Goal: Task Accomplishment & Management: Manage account settings

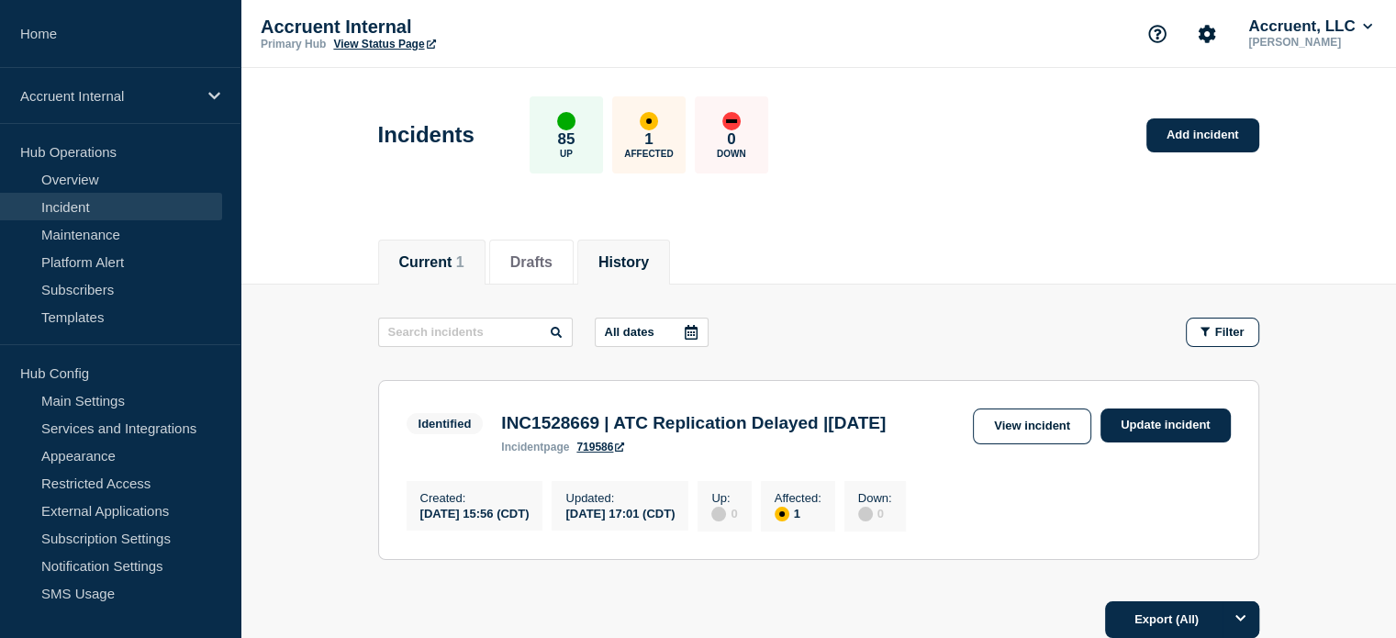
click at [649, 265] on button "History" at bounding box center [623, 262] width 50 height 17
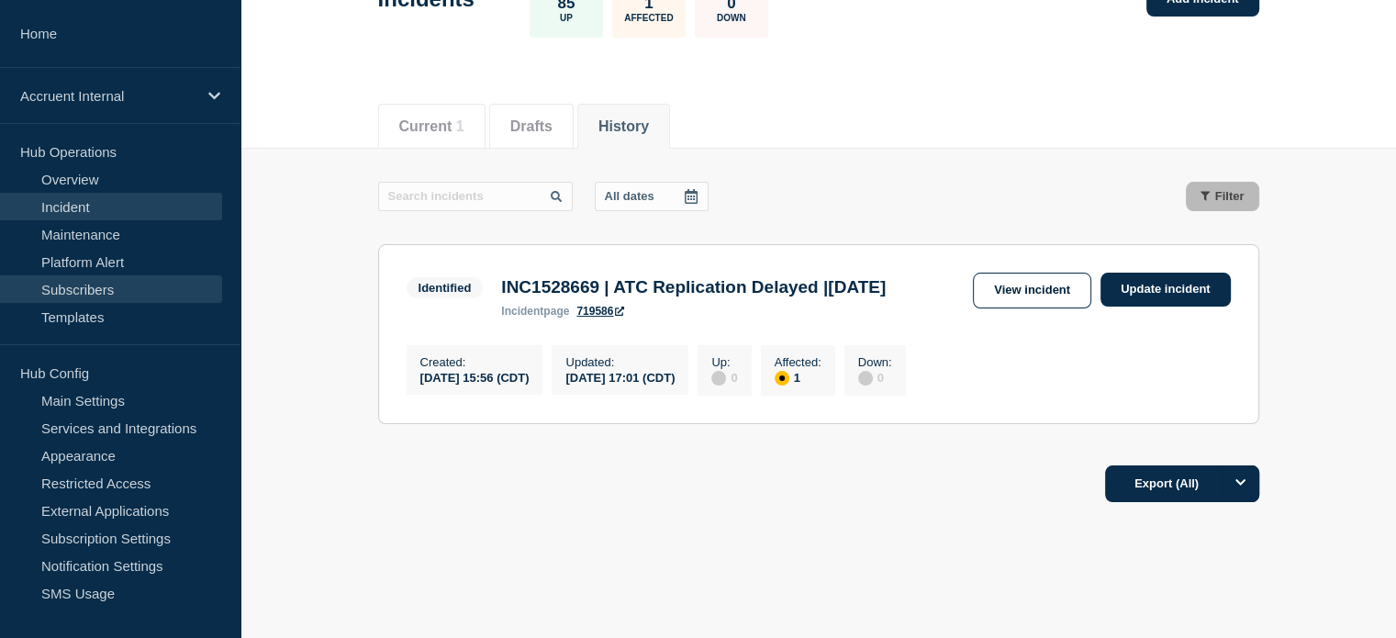
scroll to position [104, 0]
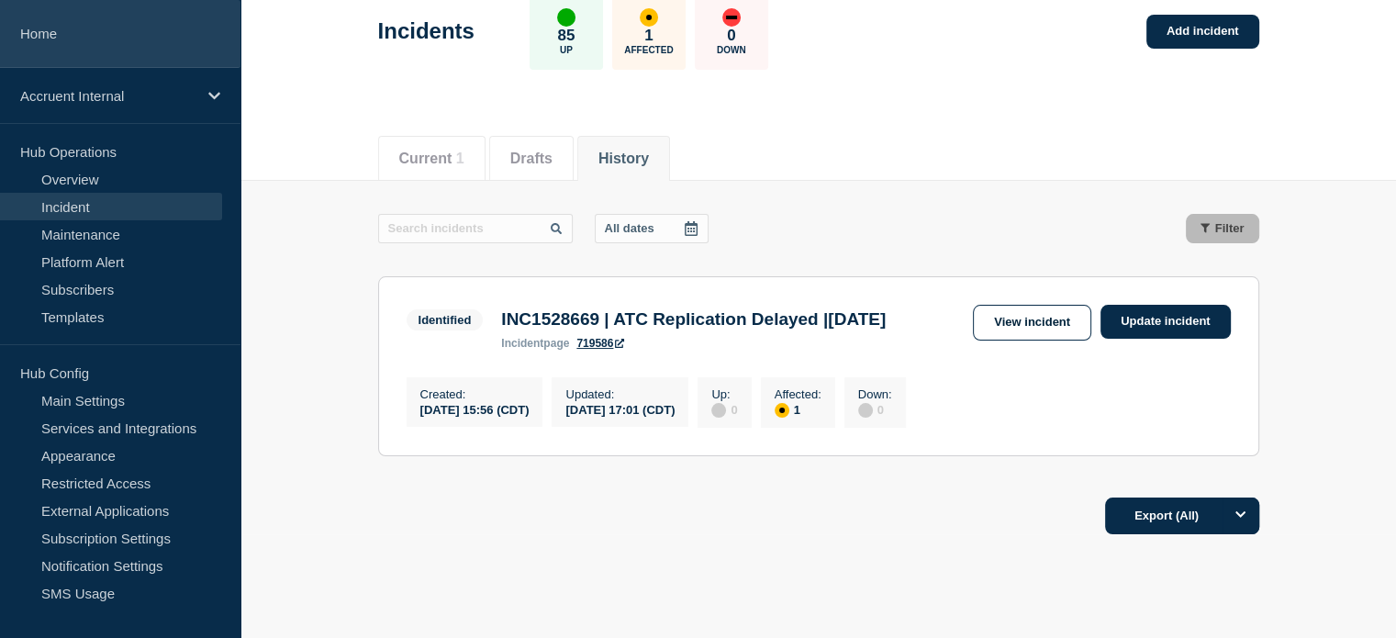
click at [33, 34] on link "Home" at bounding box center [120, 34] width 240 height 68
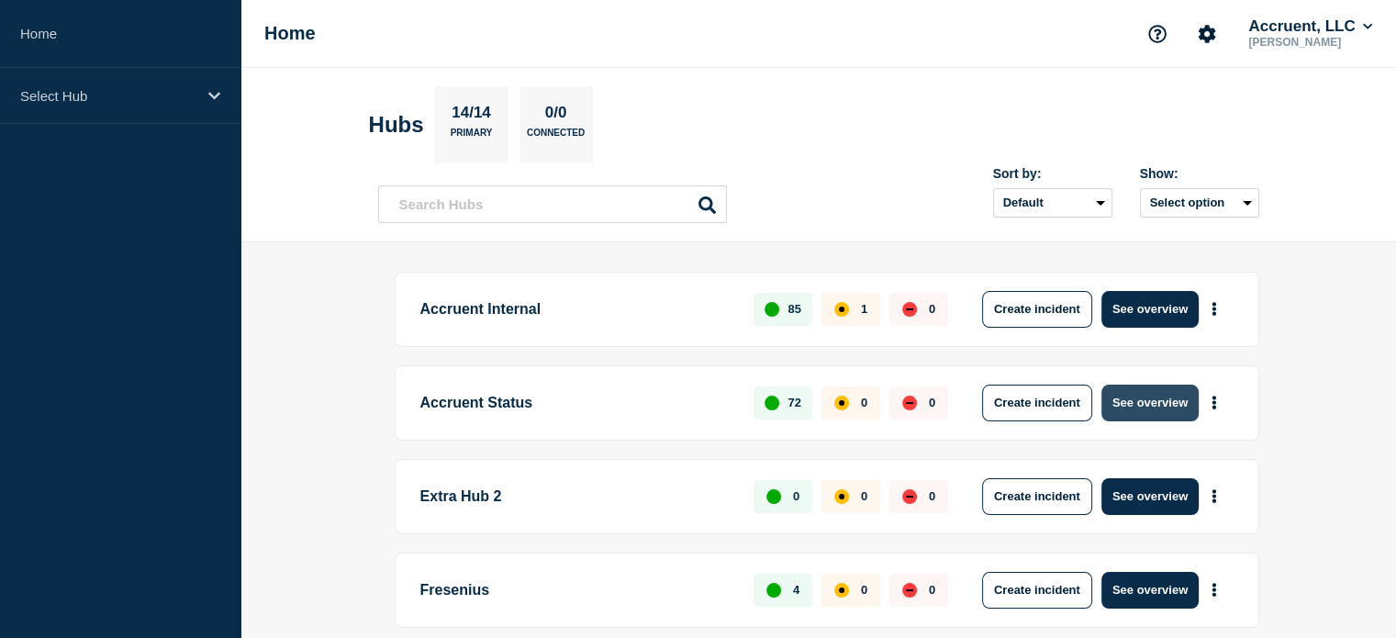
click at [1145, 385] on button "See overview" at bounding box center [1149, 403] width 97 height 37
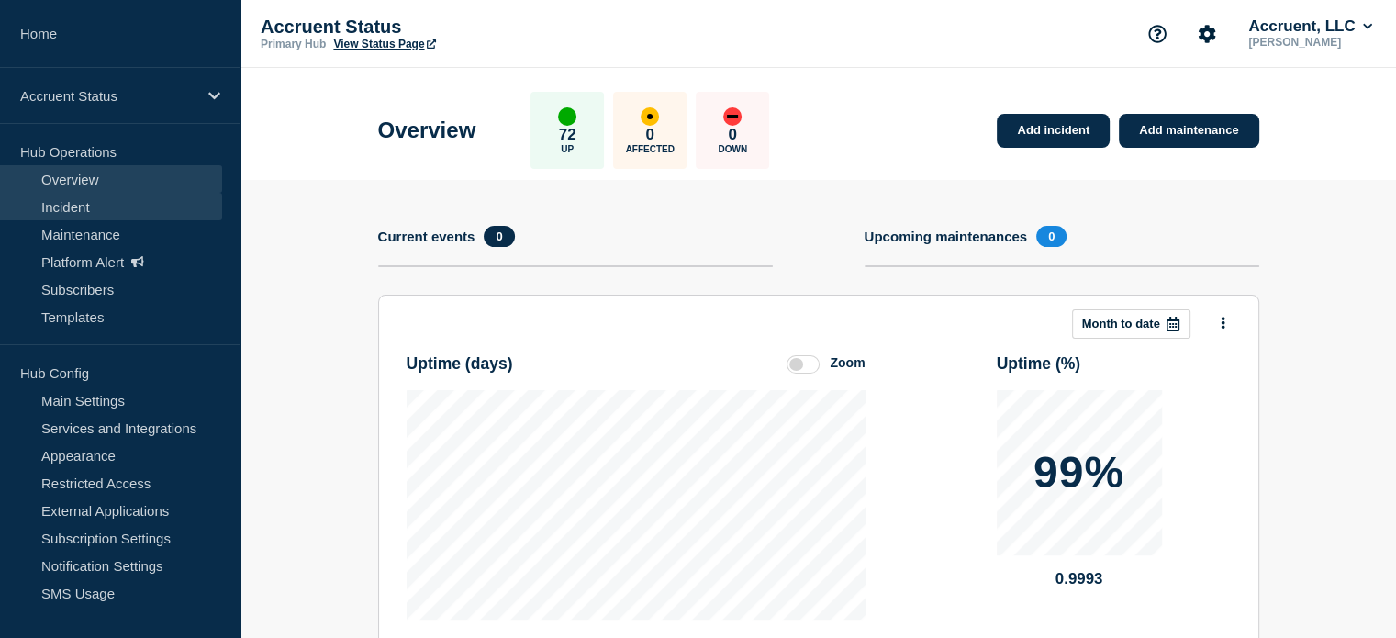
click at [50, 206] on link "Incident" at bounding box center [111, 207] width 222 height 28
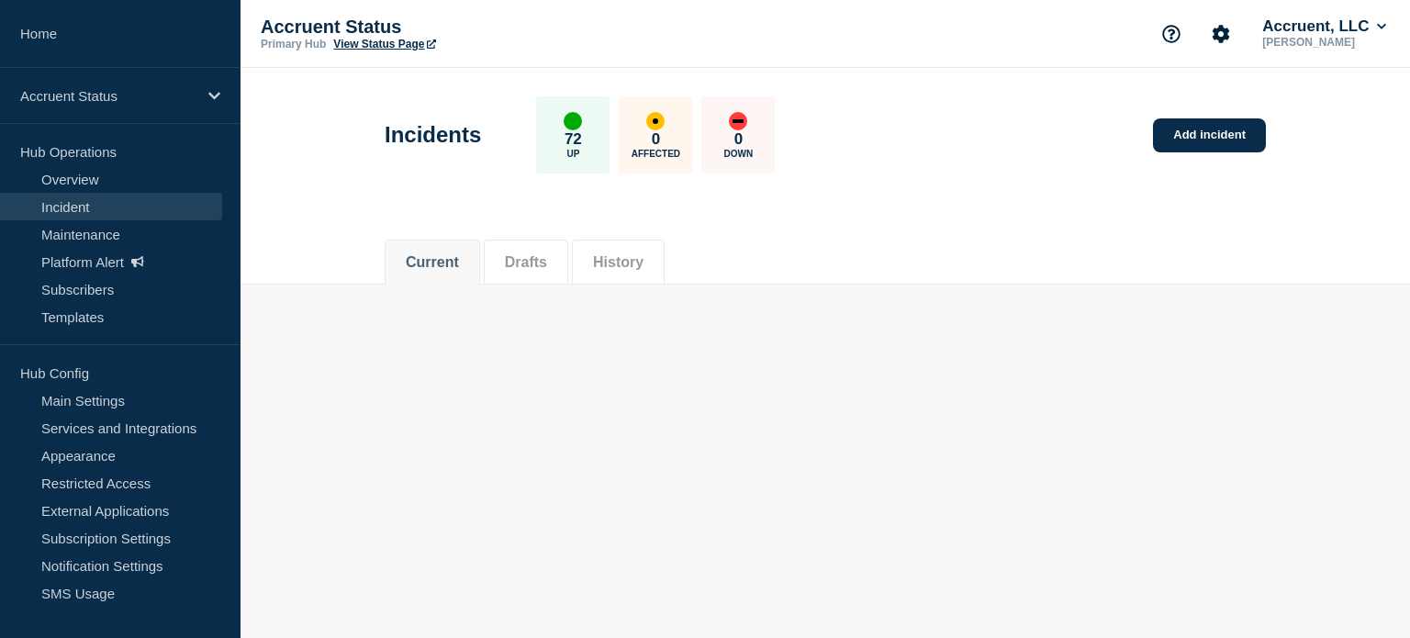
click at [641, 263] on button "History" at bounding box center [618, 262] width 50 height 17
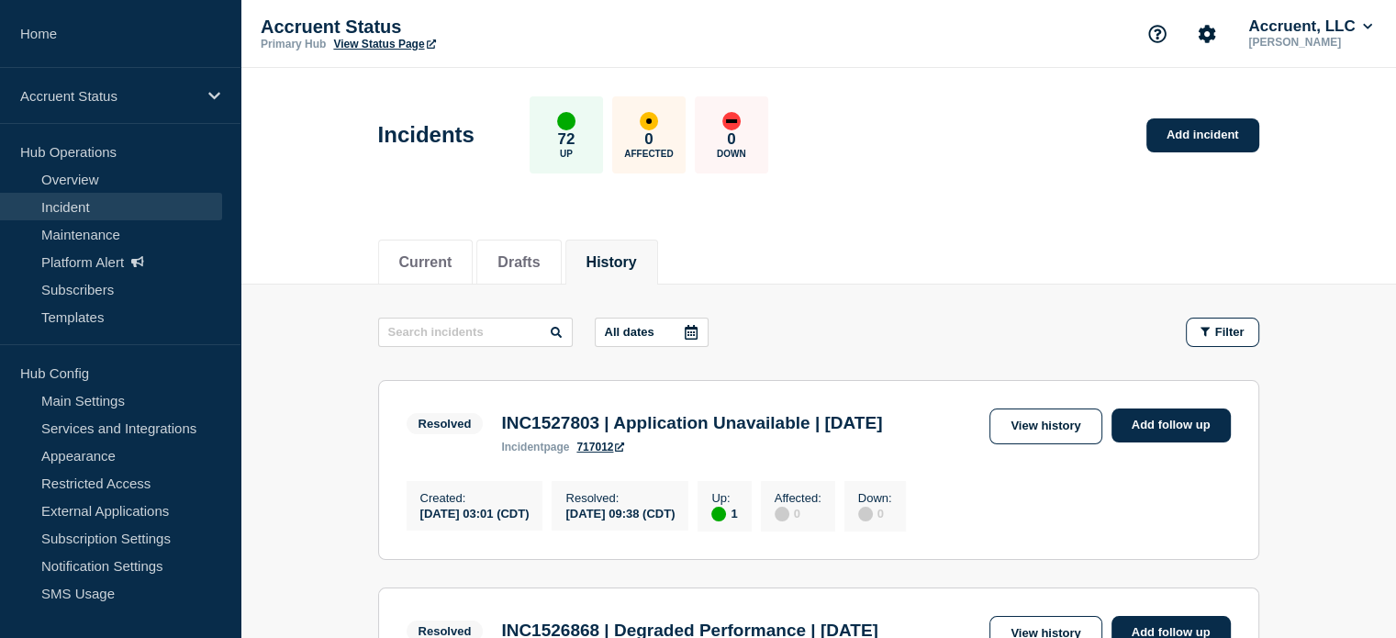
click at [637, 266] on button "History" at bounding box center [611, 262] width 50 height 17
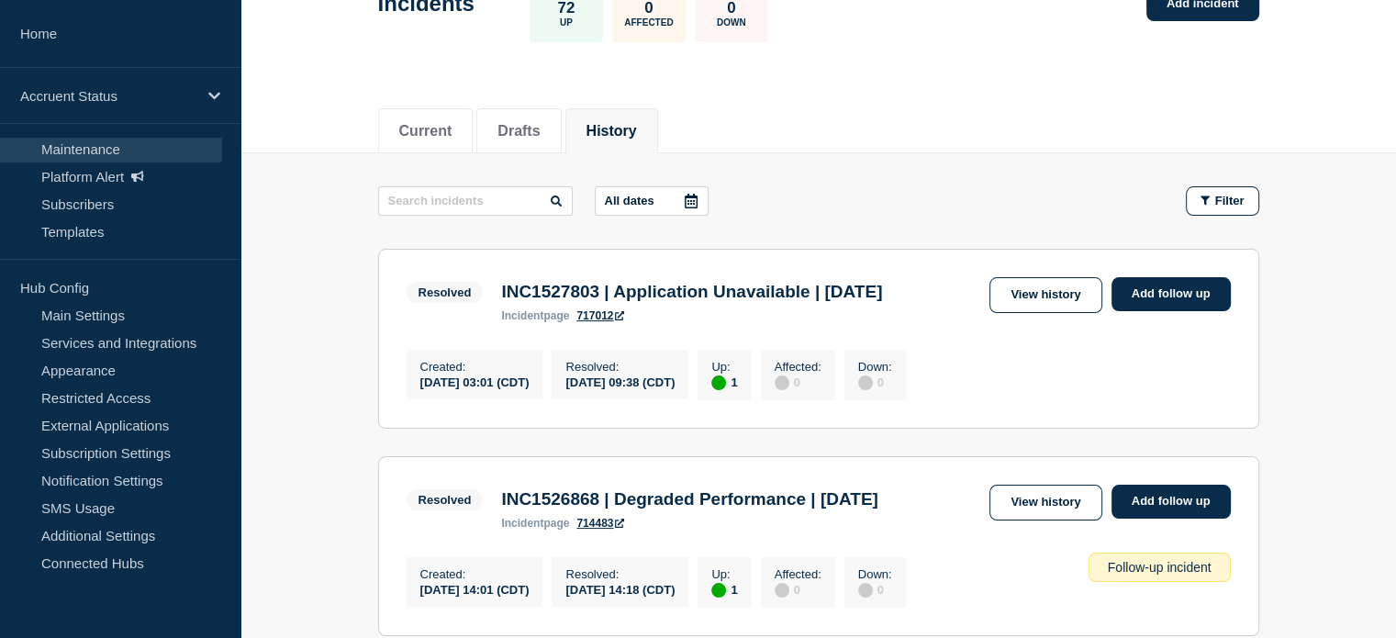
scroll to position [184, 0]
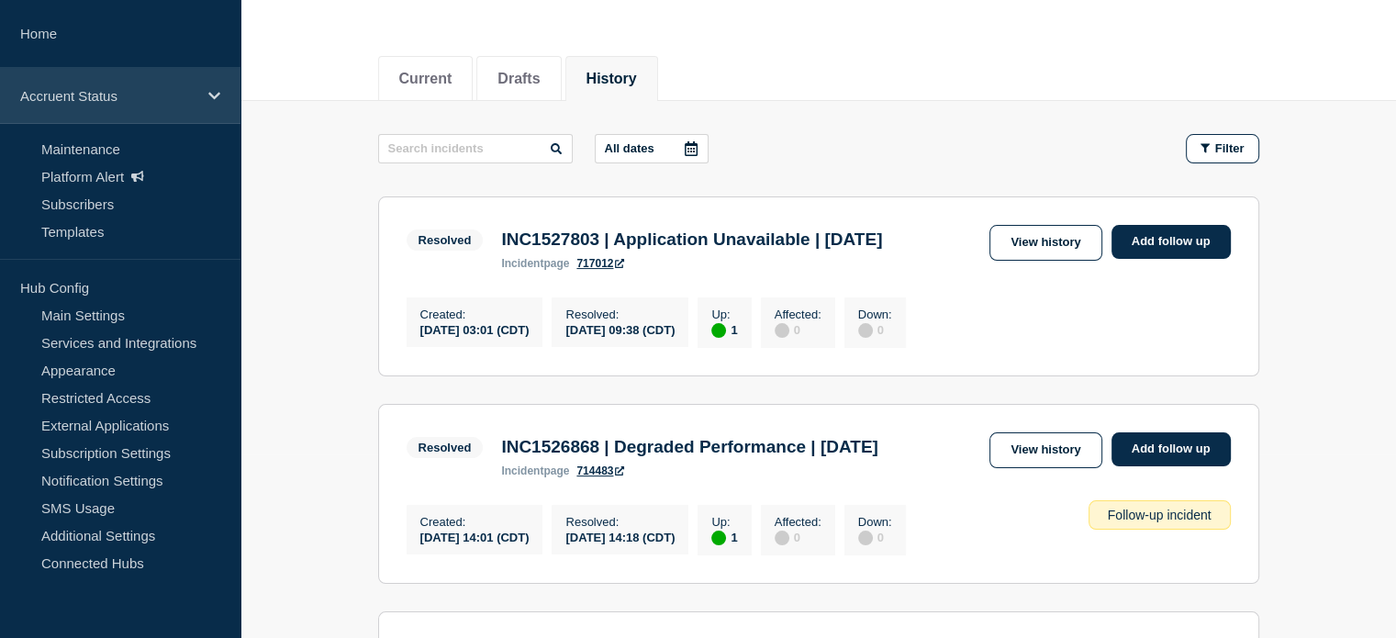
click at [70, 93] on p "Accruent Status" at bounding box center [108, 96] width 176 height 16
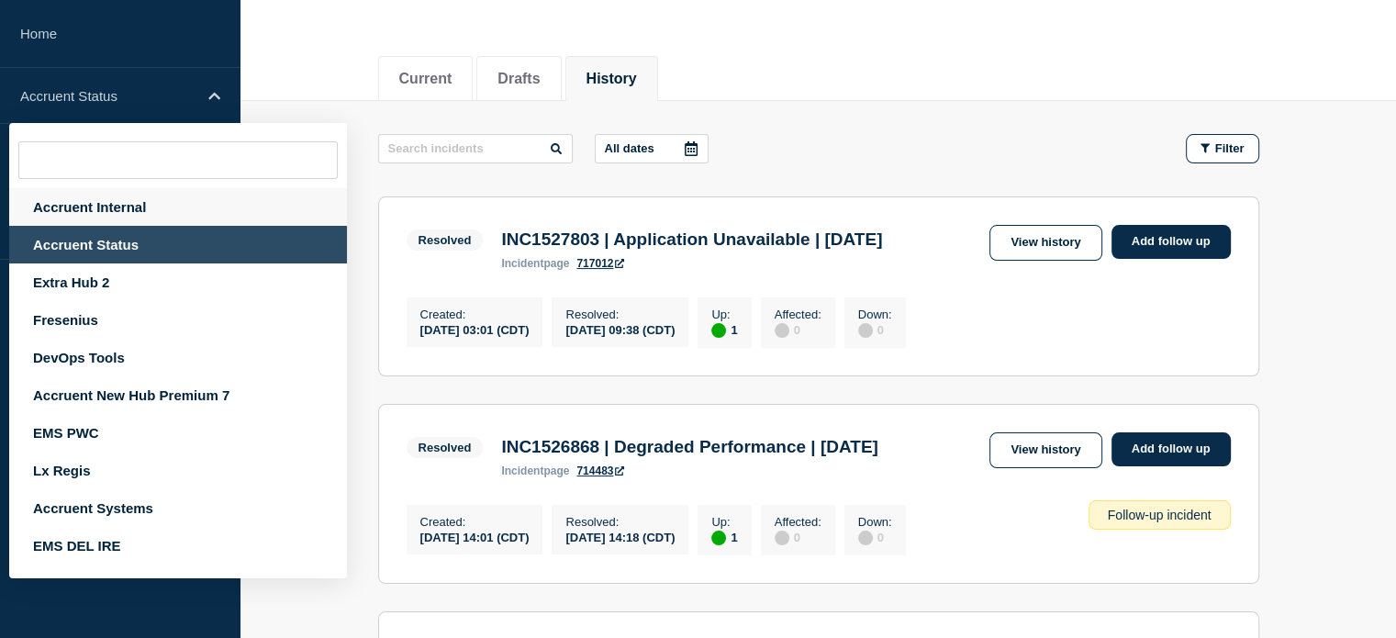
click at [84, 209] on div "Accruent Internal" at bounding box center [178, 207] width 338 height 38
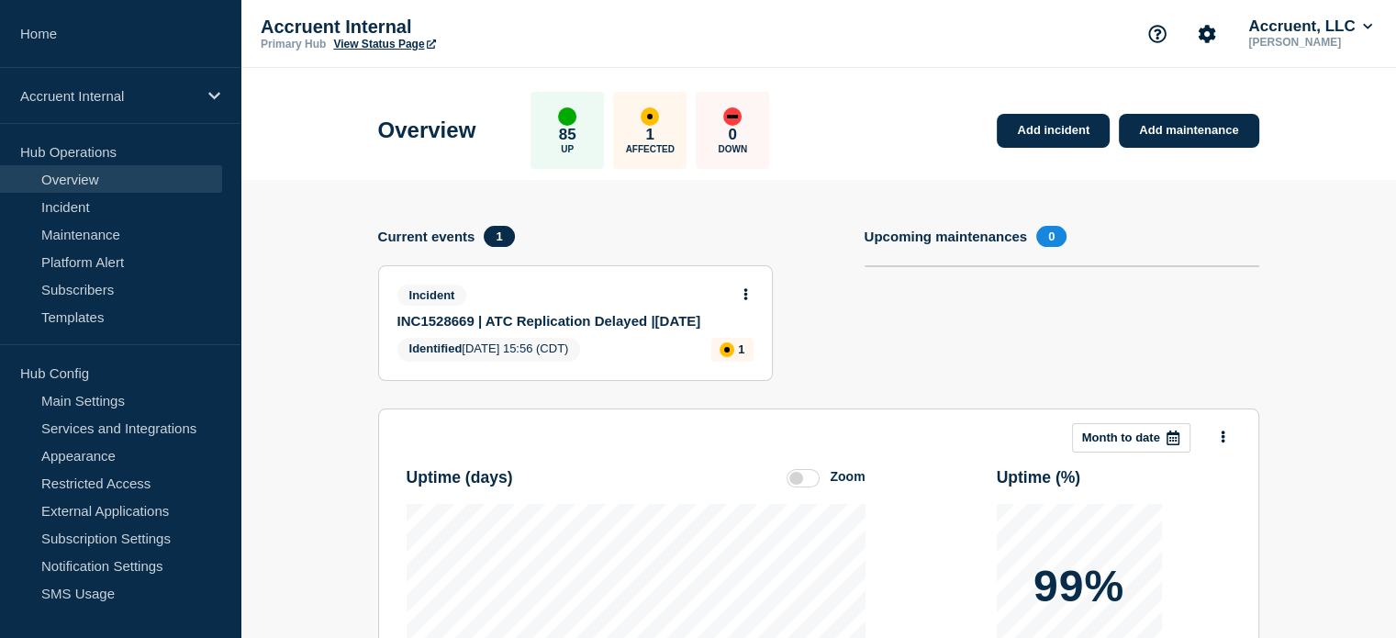
click at [555, 284] on div "Incident" at bounding box center [567, 294] width 340 height 21
click at [551, 313] on link "INC1528669 | ATC Replication Delayed |[DATE]" at bounding box center [562, 321] width 331 height 16
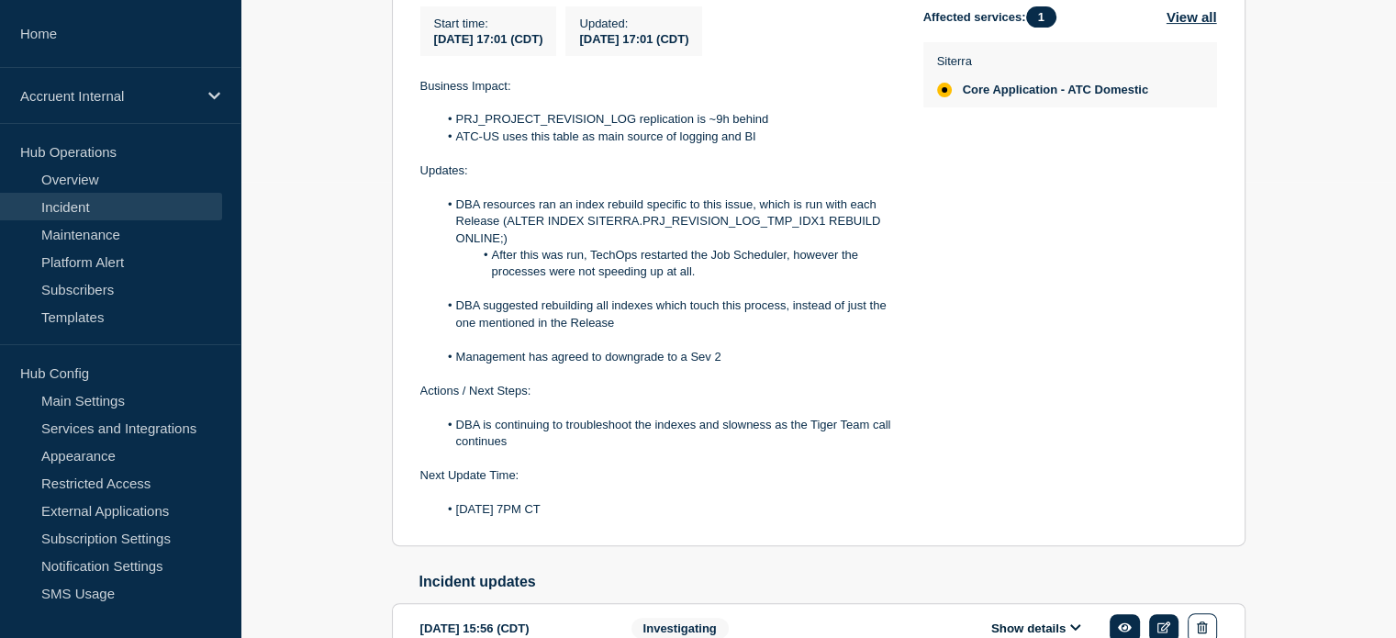
scroll to position [459, 0]
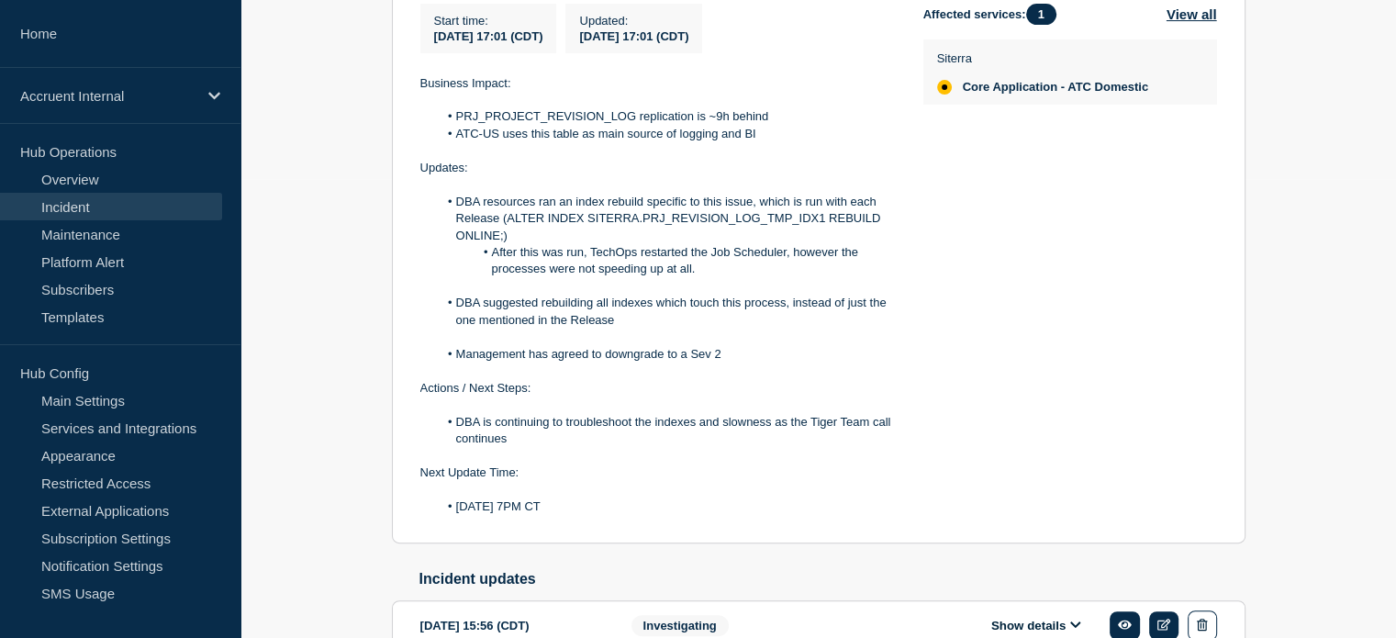
drag, startPoint x: 415, startPoint y: 87, endPoint x: 690, endPoint y: 509, distance: 504.0
click at [690, 509] on section "Identified INC1528669 | ATC Replication Delayed |[DATE] incident page 719586 St…" at bounding box center [818, 225] width 853 height 637
copy div "Business Impact: PRJ_PROJECT_REVISION_LOG replication is ~9h behind ATC-US uses…"
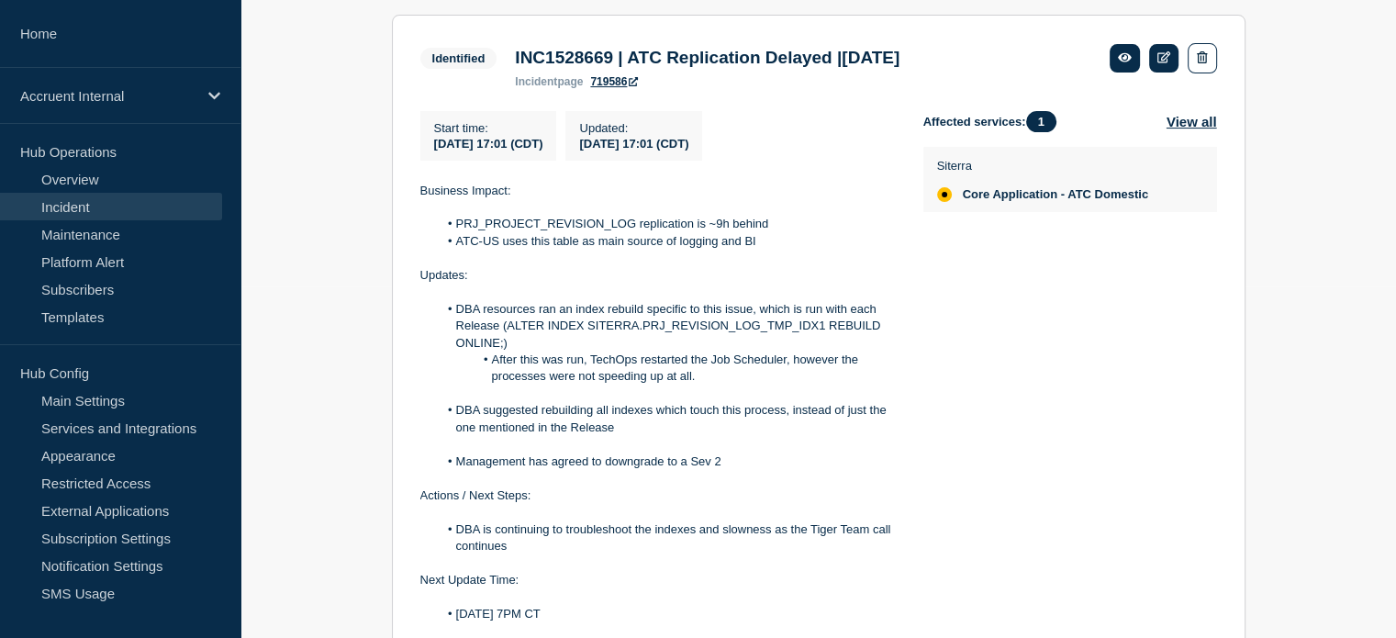
scroll to position [184, 0]
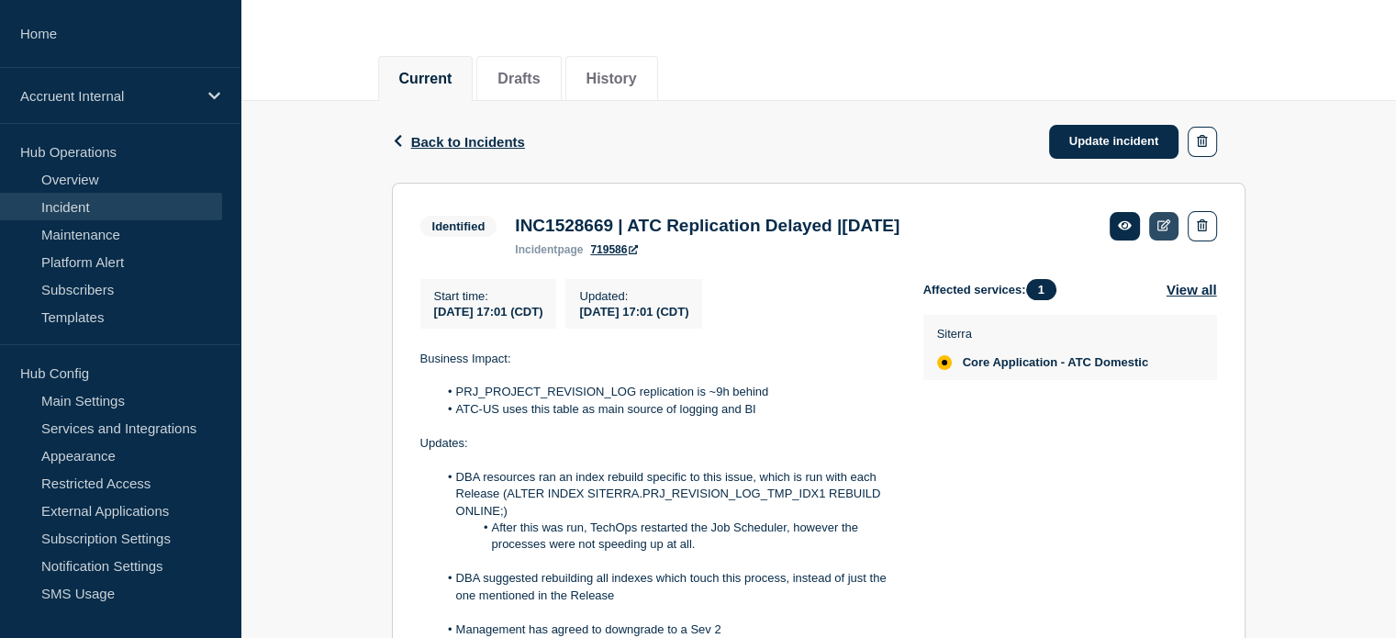
click at [1158, 232] on link at bounding box center [1164, 226] width 30 height 28
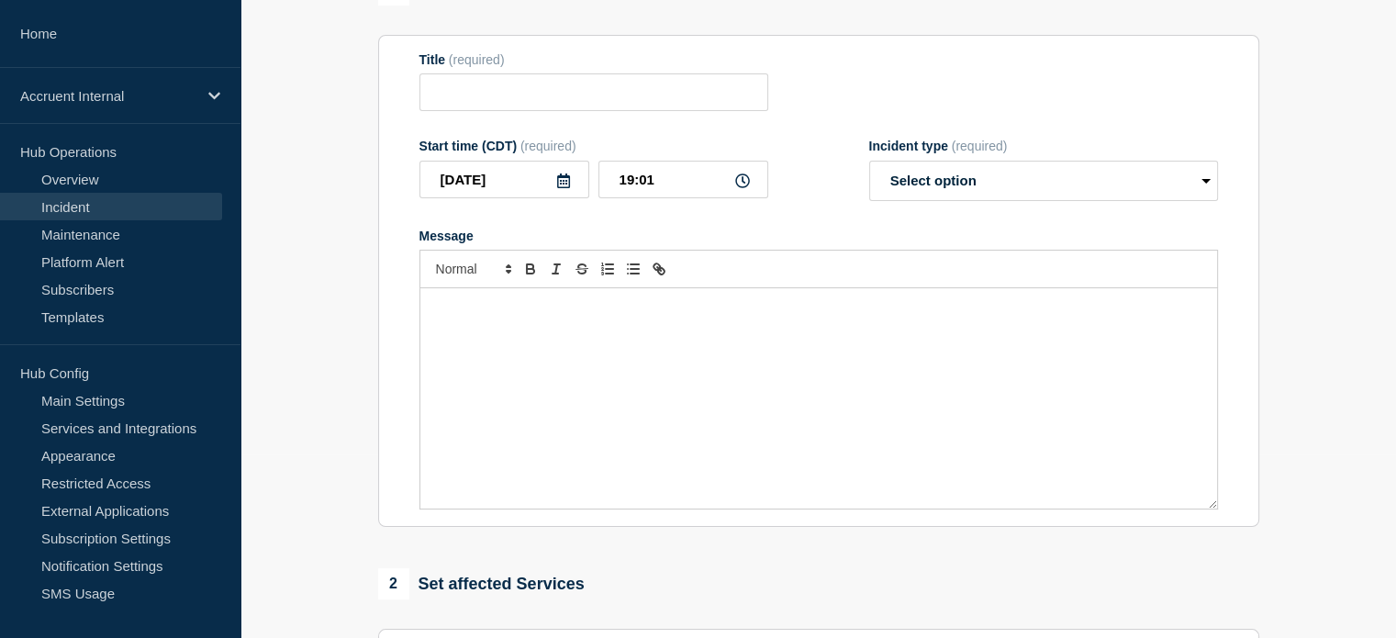
type input "INC1528669 | ATC Replication Delayed |[DATE]"
type input "17:01"
select select "identified"
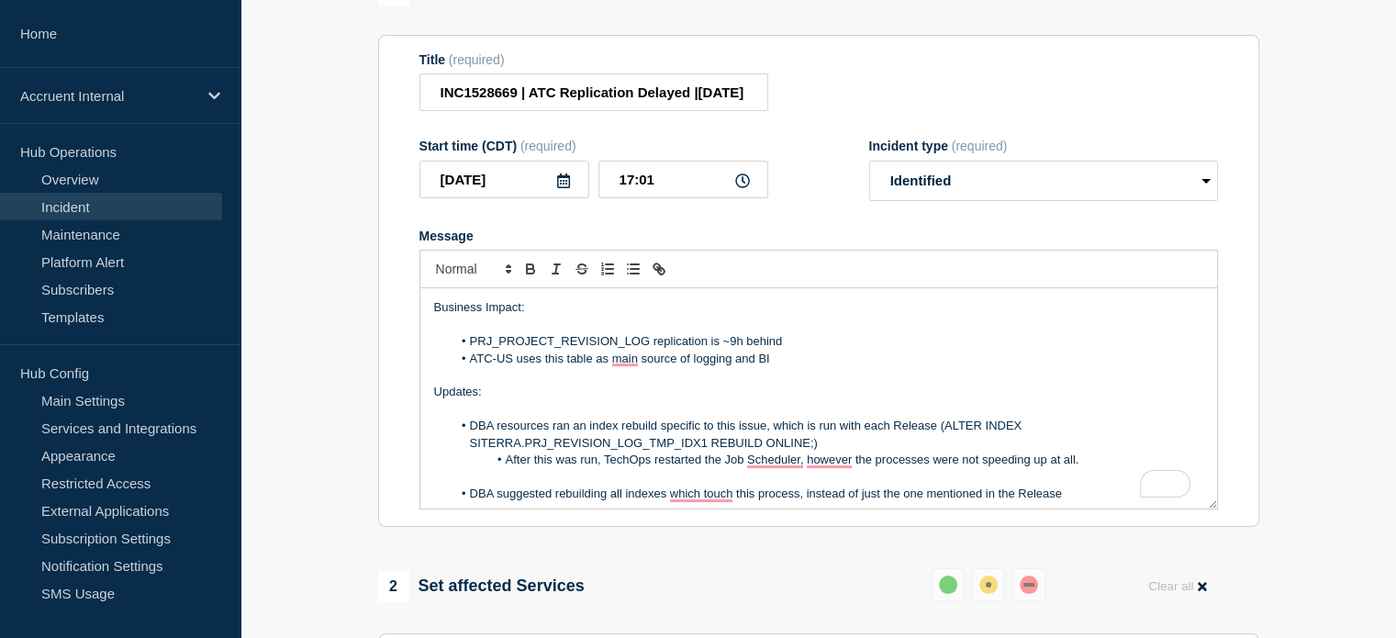
click at [420, 342] on div "Business Impact: PRJ_PROJECT_REVISION_LOG replication is ~9h behind ATC-US uses…" at bounding box center [818, 398] width 797 height 220
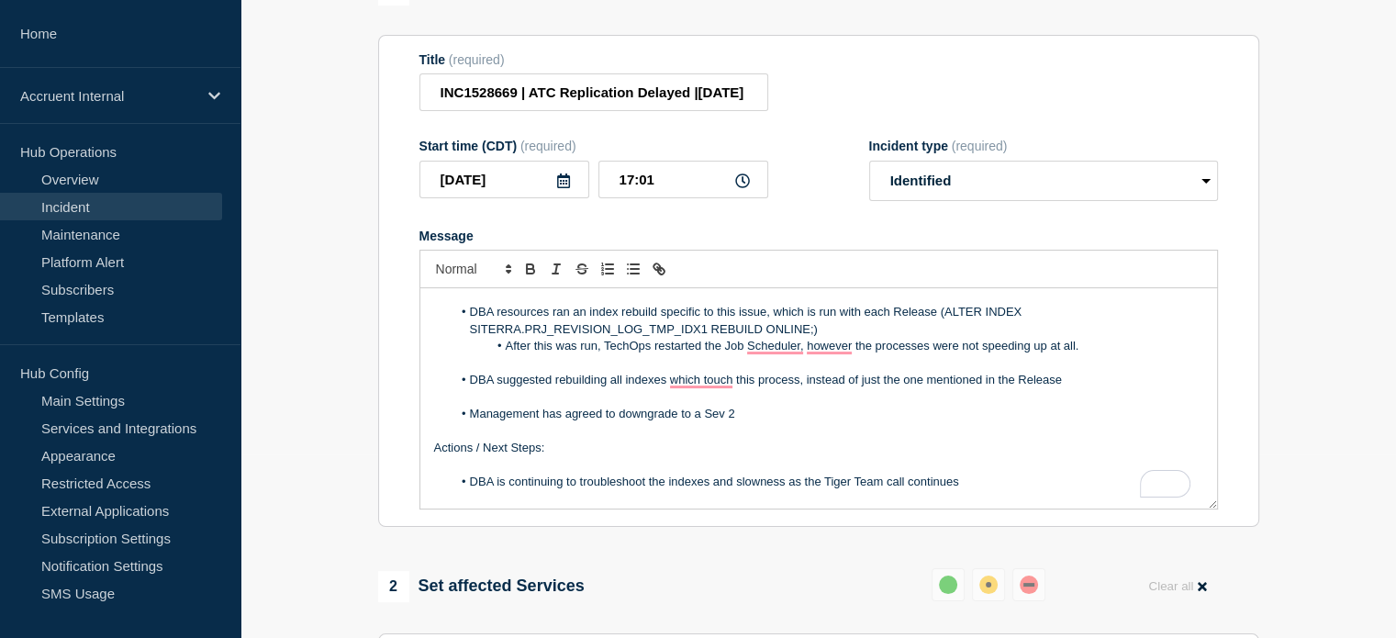
scroll to position [82, 0]
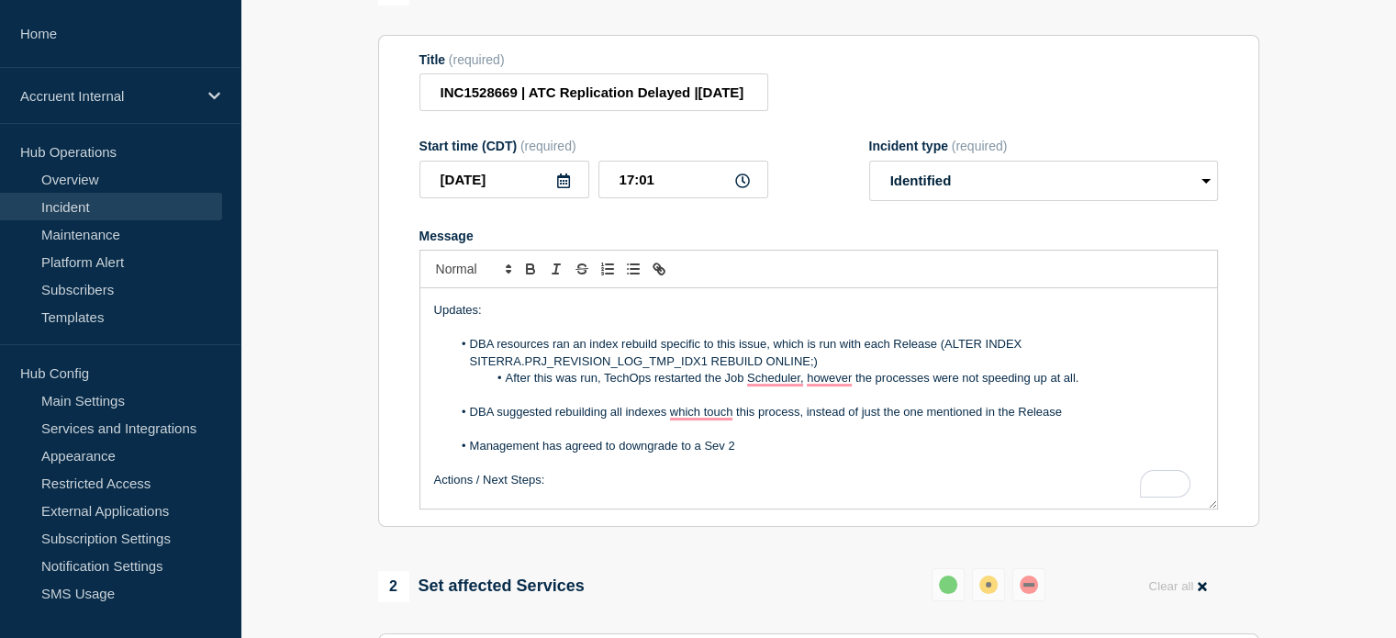
click at [787, 438] on p "To enrich screen reader interactions, please activate Accessibility in Grammarl…" at bounding box center [818, 429] width 769 height 17
click at [749, 454] on li "Management has agreed to downgrade to a Sev 2" at bounding box center [828, 446] width 752 height 17
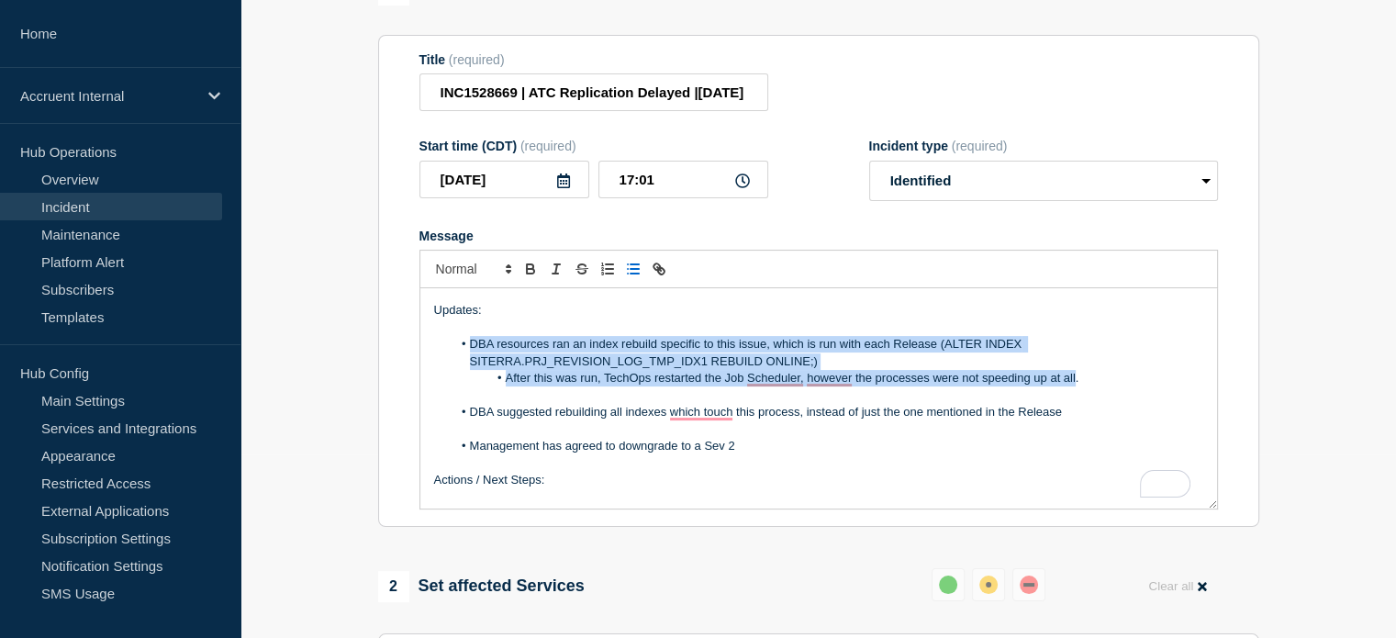
drag, startPoint x: 471, startPoint y: 374, endPoint x: 1076, endPoint y: 414, distance: 606.1
click at [1076, 386] on ol "DBA resources ran an index rebuild specific to this issue, which is run with ea…" at bounding box center [818, 361] width 769 height 50
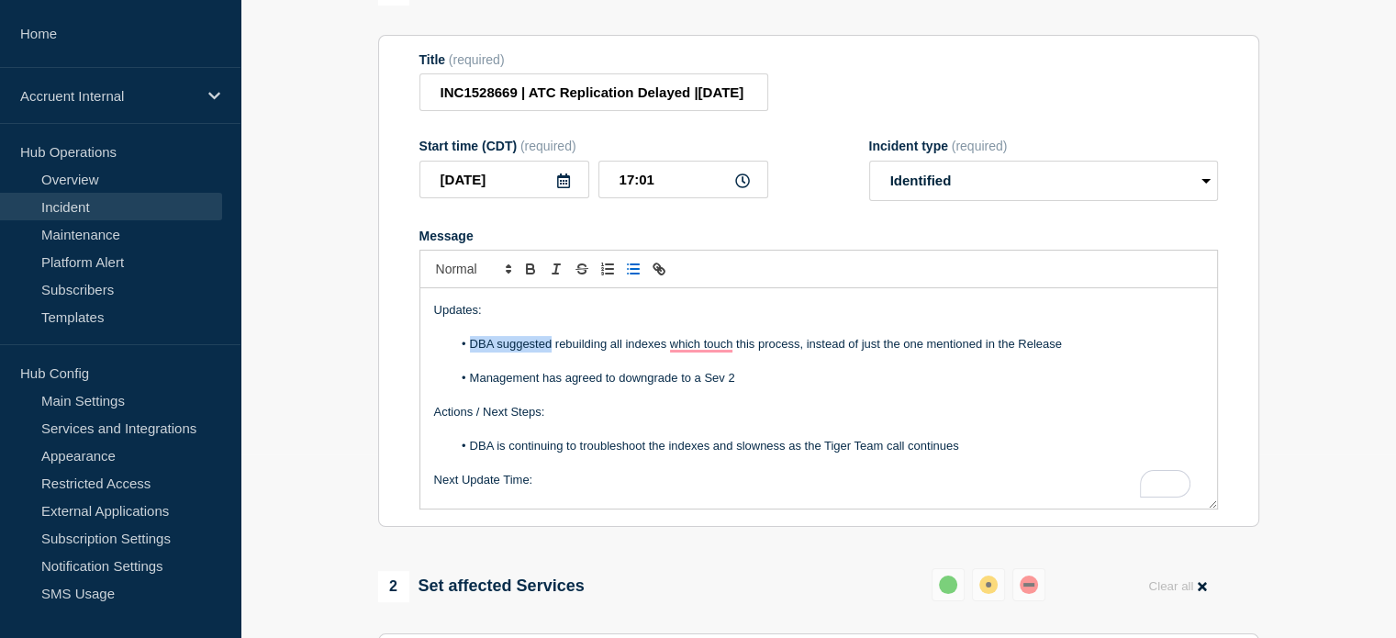
drag, startPoint x: 551, startPoint y: 377, endPoint x: 473, endPoint y: 382, distance: 78.1
click at [473, 352] on li "DBA suggested rebuilding all indexes which touch this process, instead of just …" at bounding box center [828, 344] width 752 height 17
click at [1069, 352] on li "DBA suggested rebuilding all indexes which touch this process, instead of just …" at bounding box center [828, 344] width 752 height 17
drag, startPoint x: 470, startPoint y: 380, endPoint x: 555, endPoint y: 386, distance: 85.6
click at [555, 352] on li "DBA suggested rebuilding all indexes which touch this process, instead of just …" at bounding box center [828, 344] width 752 height 17
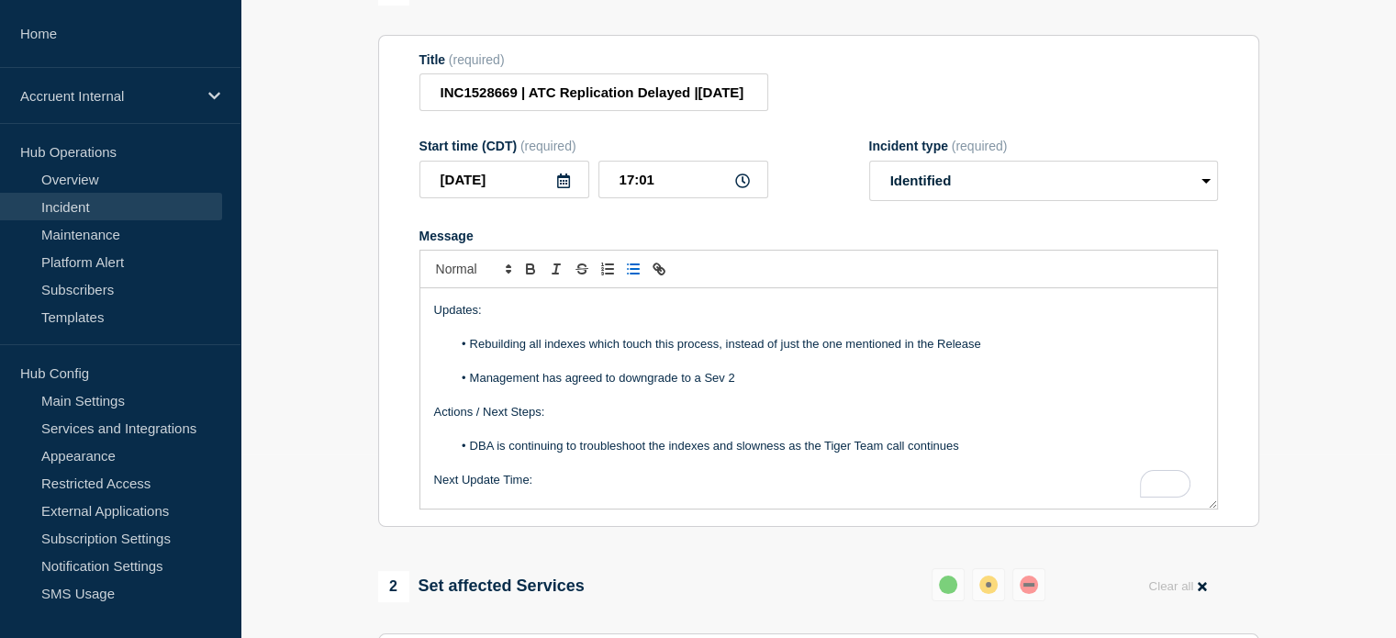
click at [528, 352] on li "Rebuilding all indexes which touch this process, instead of just the one mentio…" at bounding box center [828, 344] width 752 height 17
click at [903, 386] on li "Management has agreed to downgrade to a Sev 2" at bounding box center [828, 378] width 752 height 17
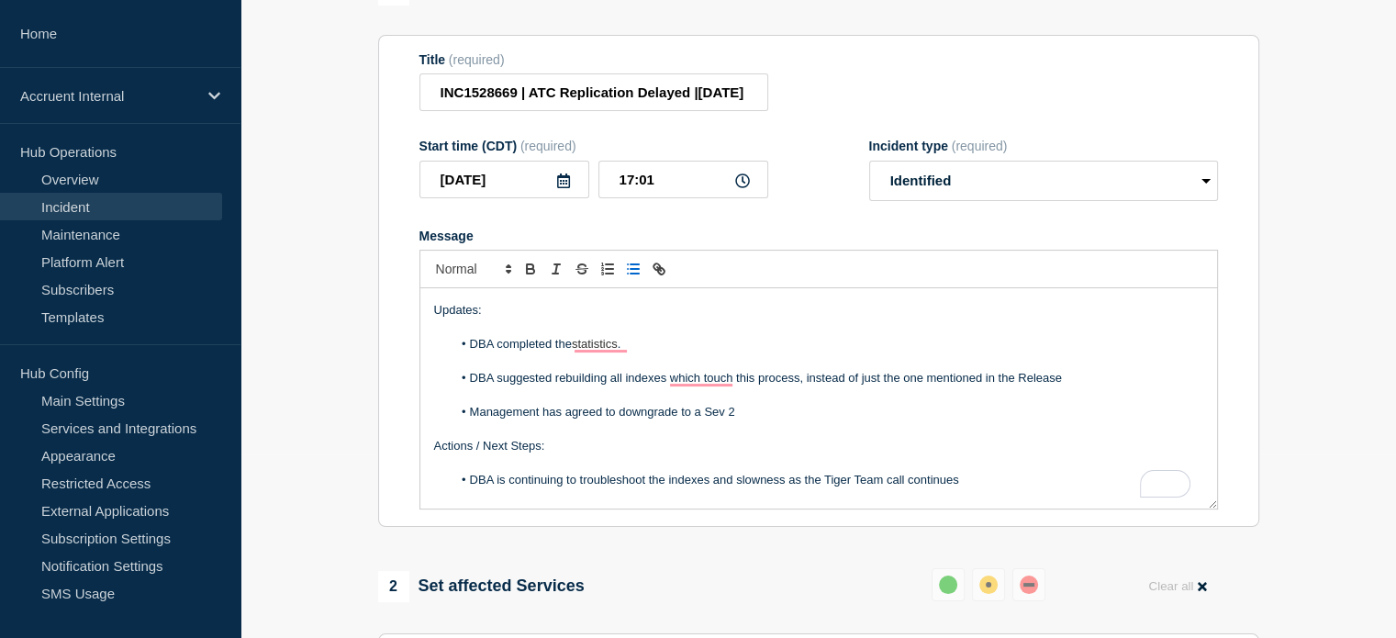
click at [676, 352] on li "DBA completed the statistics ." at bounding box center [828, 344] width 752 height 17
click at [884, 352] on li "DBA completed the statistics. Eng began to see improvements." at bounding box center [828, 344] width 752 height 17
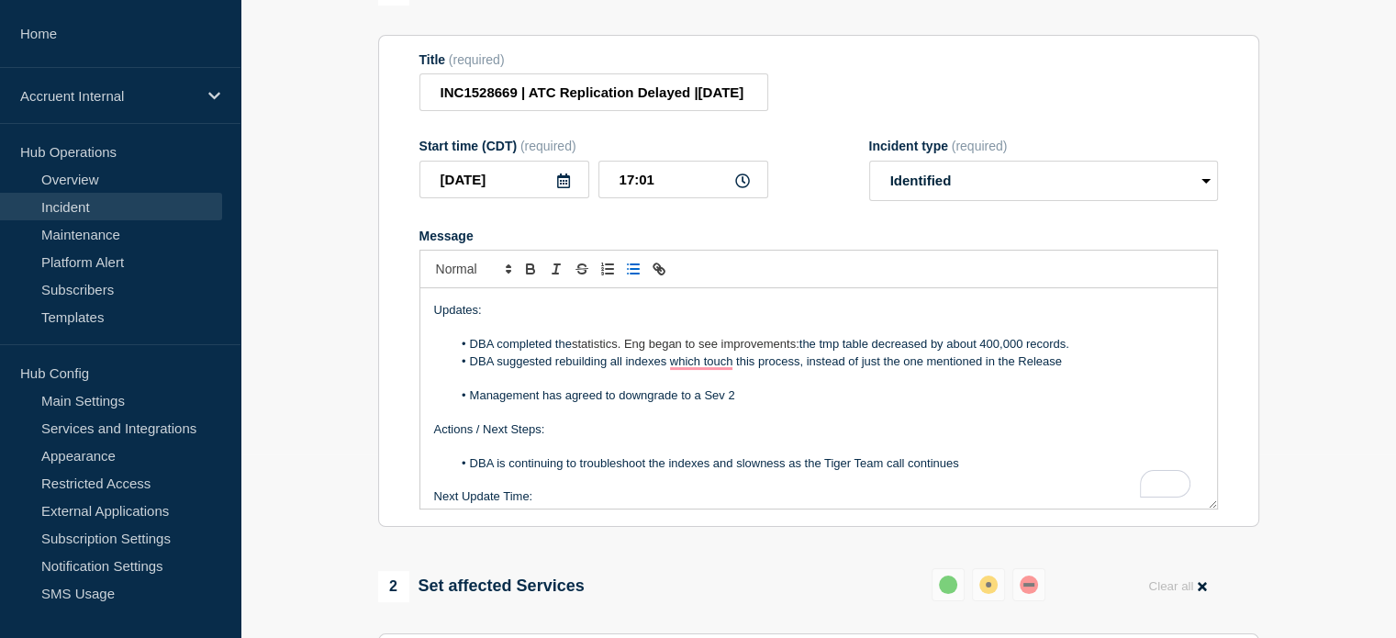
click at [552, 370] on li "DBA suggested rebuilding all indexes which touch this process, instead of just …" at bounding box center [828, 361] width 752 height 17
click at [943, 352] on li "DBA completed the statistics. Eng began to see improvements: the tmp table decr…" at bounding box center [828, 344] width 752 height 17
drag, startPoint x: 953, startPoint y: 378, endPoint x: 1079, endPoint y: 374, distance: 126.7
click at [1079, 352] on li "DBA completed the statistics. Eng began to see improvements: the tmp table decr…" at bounding box center [828, 344] width 752 height 17
click at [951, 352] on li "DBA completed the statistics. Eng began to see improvements: the tmp table decr…" at bounding box center [828, 344] width 752 height 17
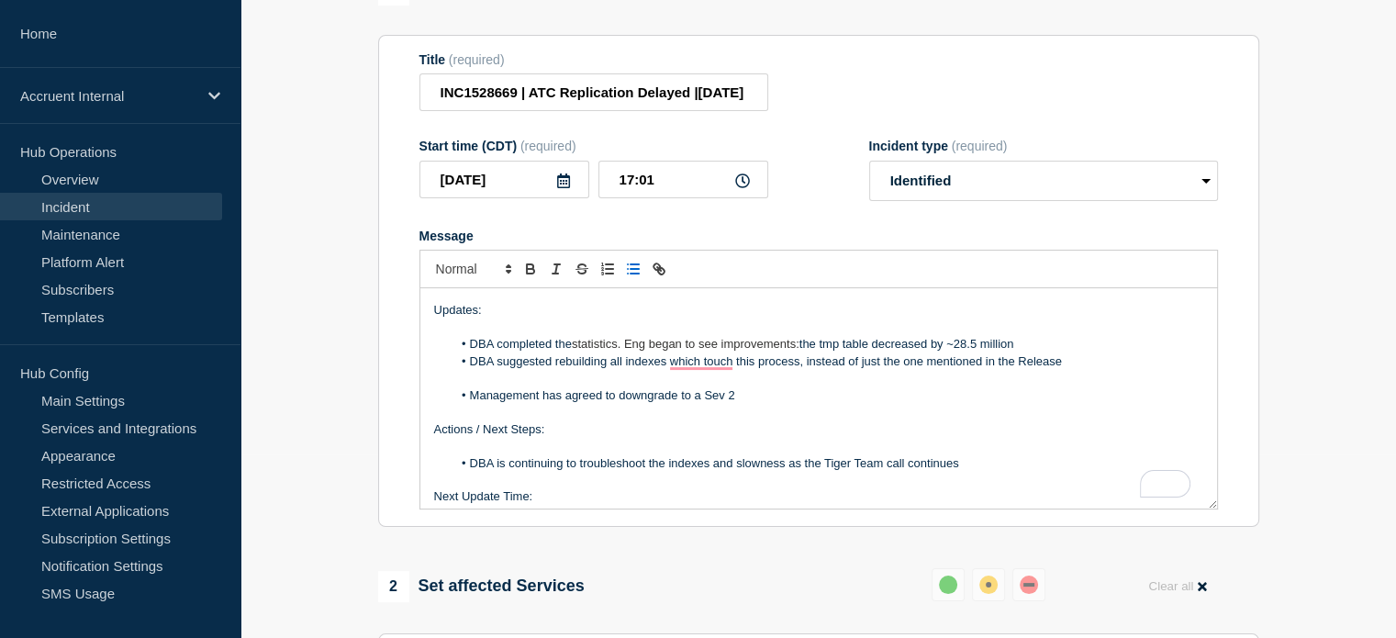
click at [1043, 352] on li "DBA completed the statistics. Eng began to see improvements: the tmp table decr…" at bounding box center [828, 344] width 752 height 17
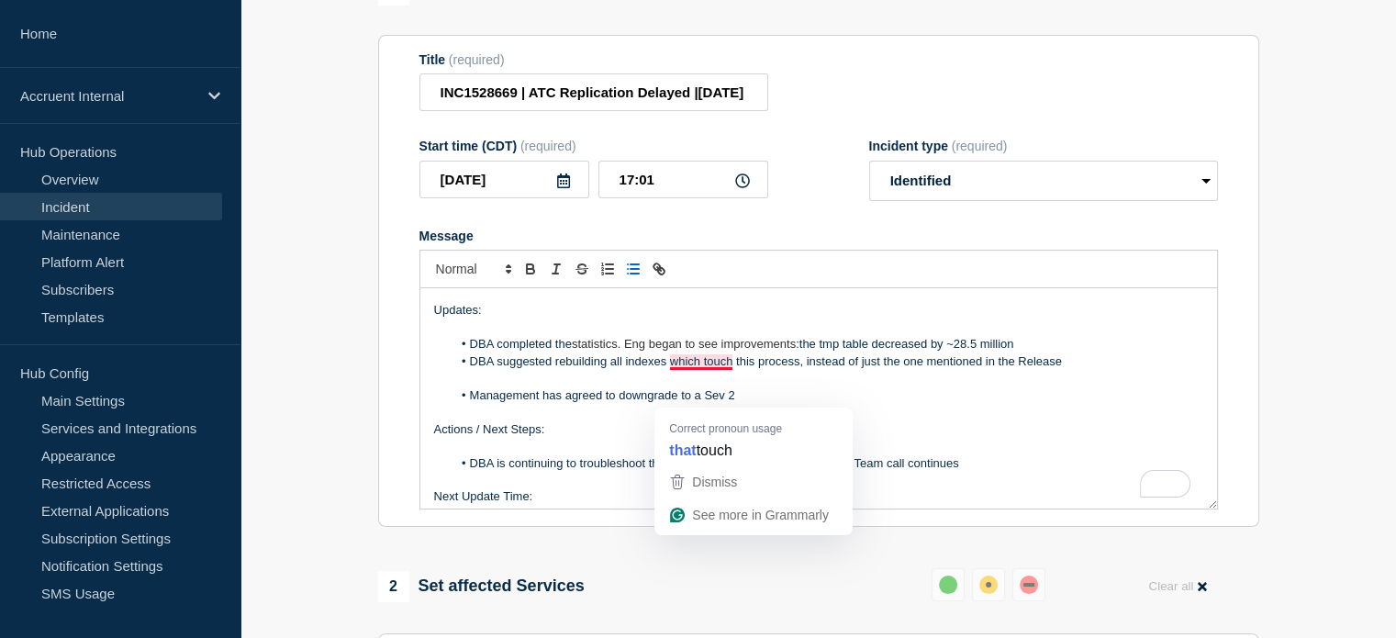
click at [963, 336] on p "To enrich screen reader interactions, please activate Accessibility in Grammarl…" at bounding box center [818, 327] width 769 height 17
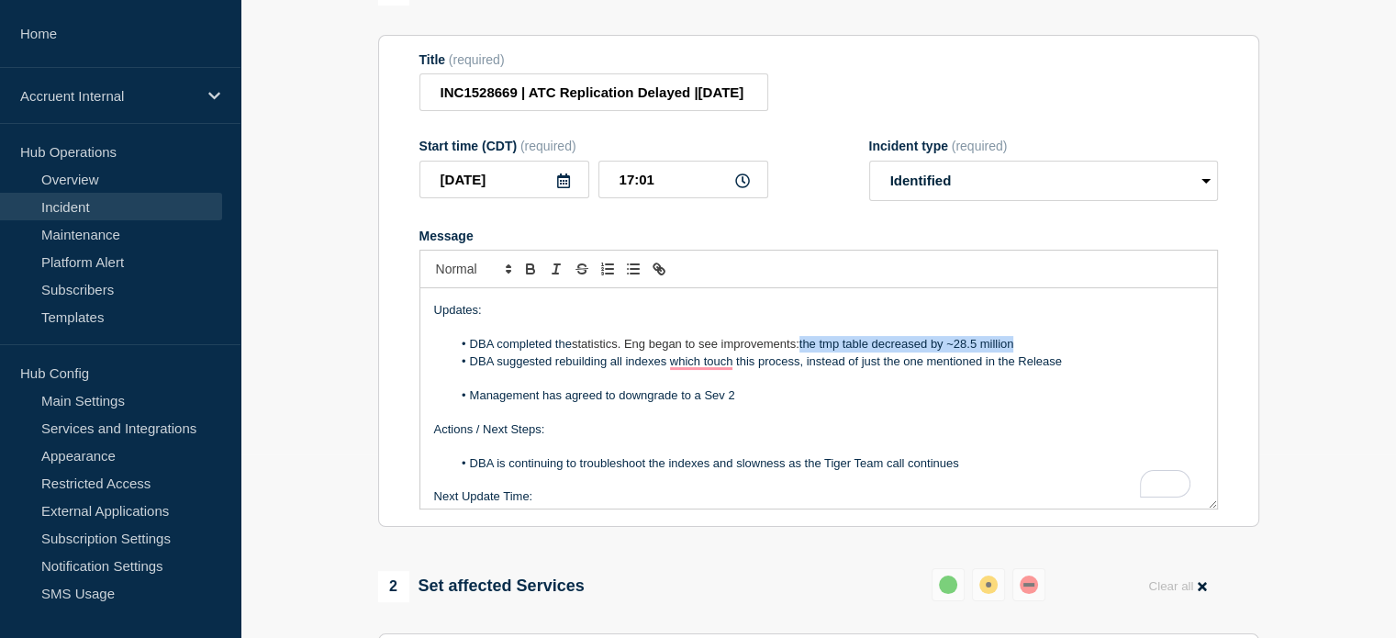
drag, startPoint x: 803, startPoint y: 377, endPoint x: 1042, endPoint y: 377, distance: 238.6
click at [1042, 352] on li "DBA completed the statistics. Eng began to see improvements: the tmp table decr…" at bounding box center [828, 344] width 752 height 17
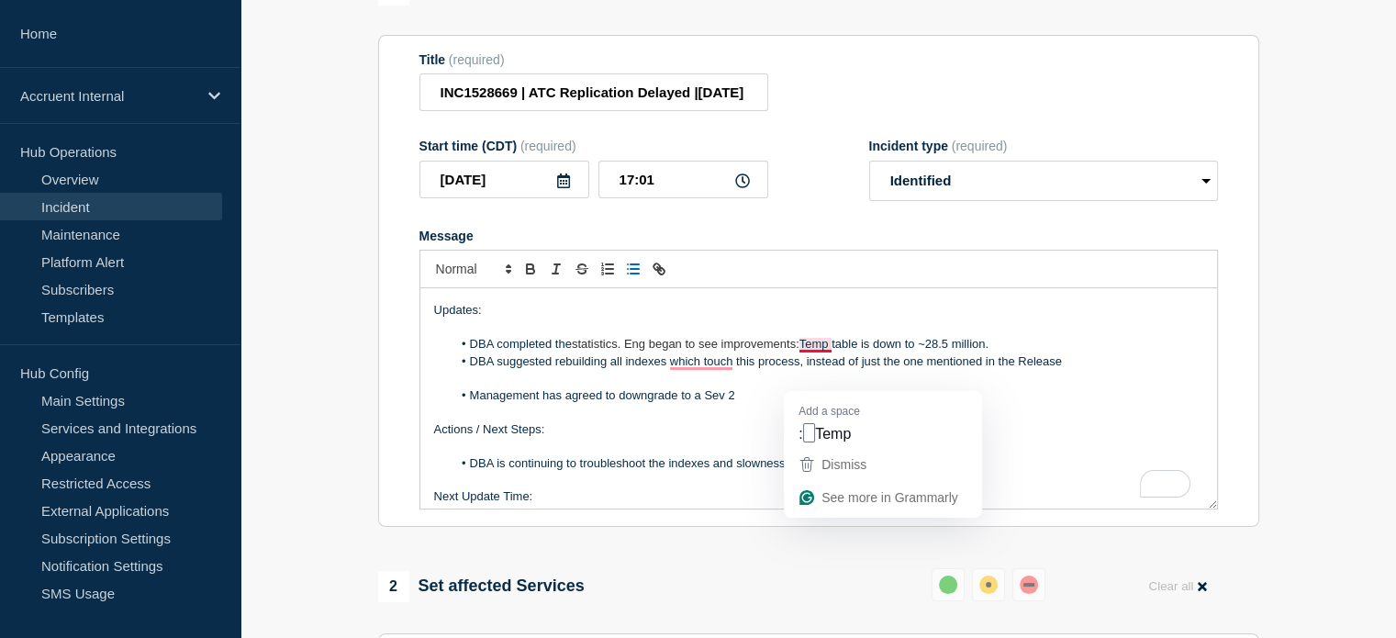
click at [798, 351] on span "statistics. Eng began to see improvements:" at bounding box center [686, 344] width 228 height 14
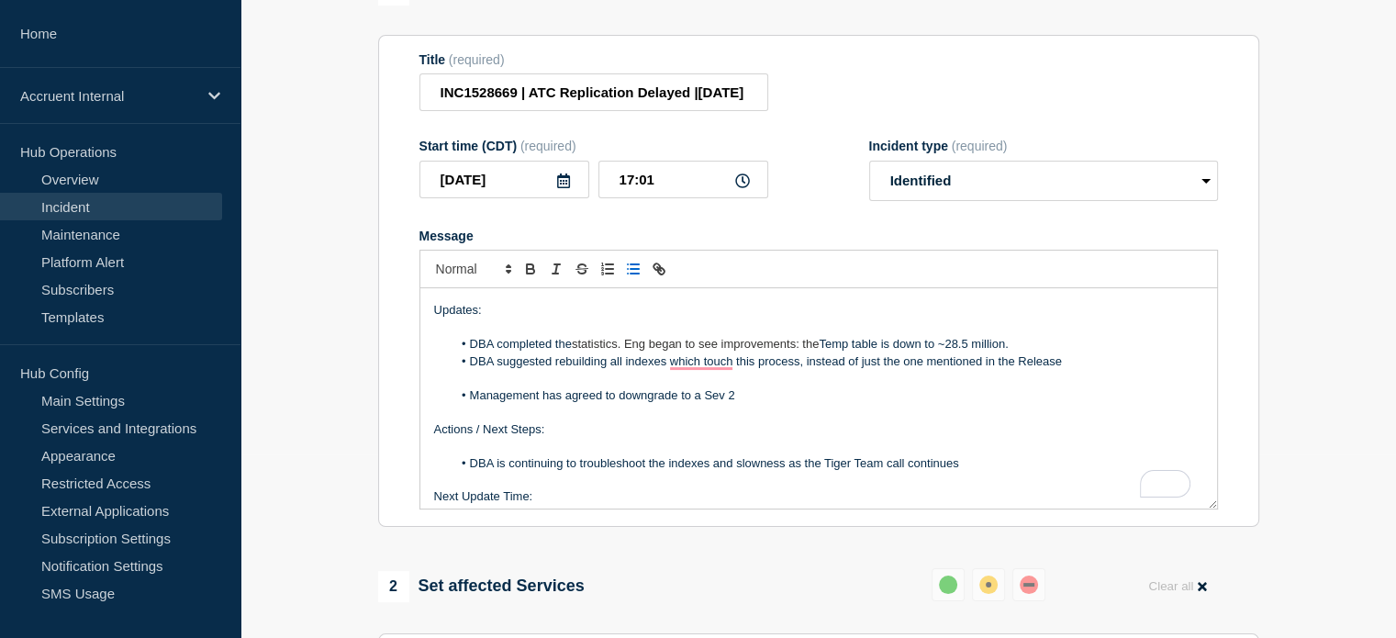
click at [1026, 352] on li "DBA completed the statistics. Eng began to see improvements: the Temp table is …" at bounding box center [828, 344] width 752 height 17
click at [1057, 370] on li "DBA suggested rebuilding all indexes which touch this process, instead of just …" at bounding box center [828, 361] width 752 height 17
click at [1049, 352] on li "DBA completed the statistics. Eng began to see improvements: the Temp table is …" at bounding box center [828, 344] width 752 height 17
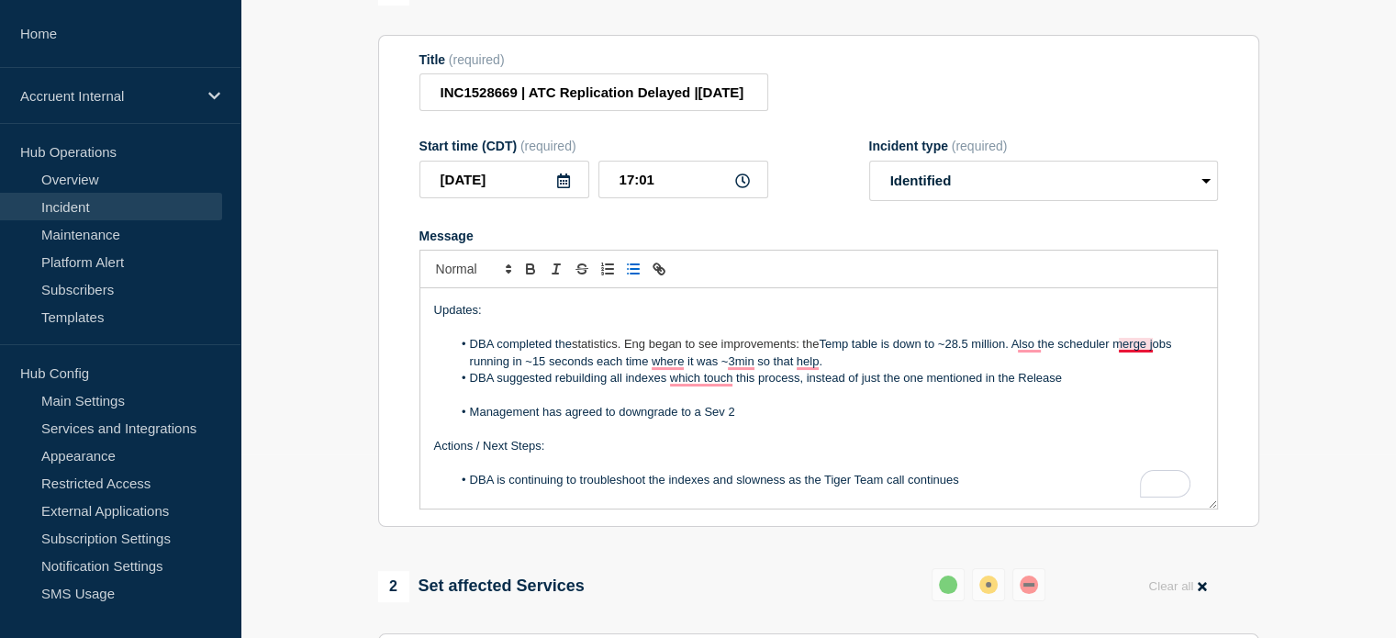
click at [1129, 370] on li "DBA completed the statistics. Eng began to see improvements: the Temp table is …" at bounding box center [828, 353] width 752 height 34
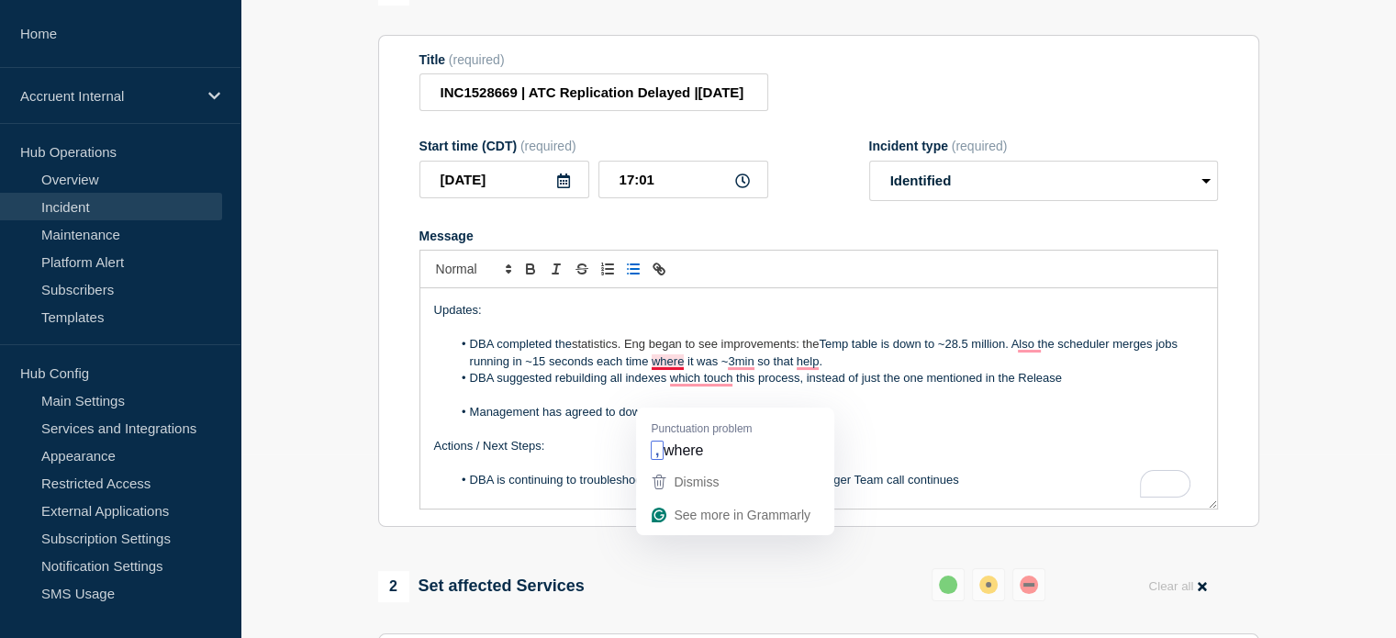
click at [665, 370] on li "DBA completed the statistics. Eng began to see improvements: the Temp table is …" at bounding box center [828, 353] width 752 height 34
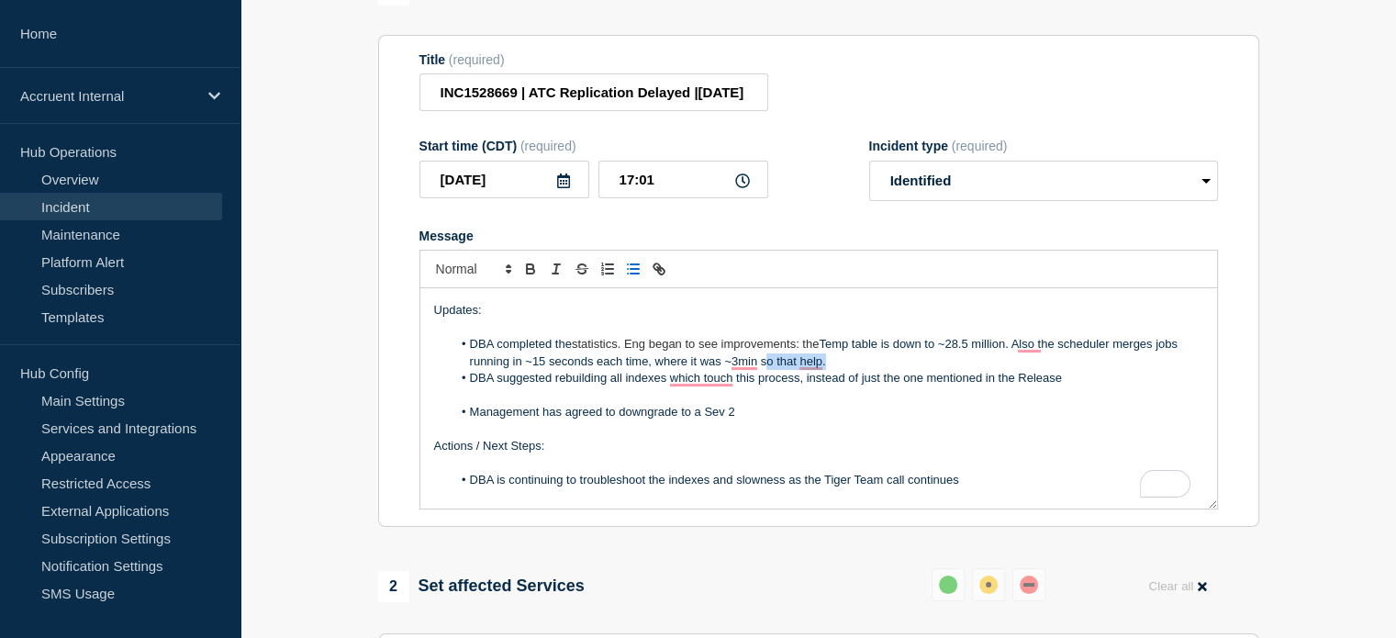
drag, startPoint x: 764, startPoint y: 396, endPoint x: 842, endPoint y: 396, distance: 78.9
click at [842, 370] on li "DBA completed the statistics. Eng began to see improvements: the Temp table is …" at bounding box center [828, 353] width 752 height 34
click at [1032, 370] on li "DBA completed the statistics. Eng began to see improvements: the Temp table is …" at bounding box center [828, 353] width 752 height 34
click at [878, 370] on li "DBA completed the statistics. Eng began to see improvements: the Temp table is …" at bounding box center [828, 353] width 752 height 34
click at [1158, 370] on li "DBA completed the statistics. Eng began to see improvements: the Temp table is …" at bounding box center [828, 353] width 752 height 34
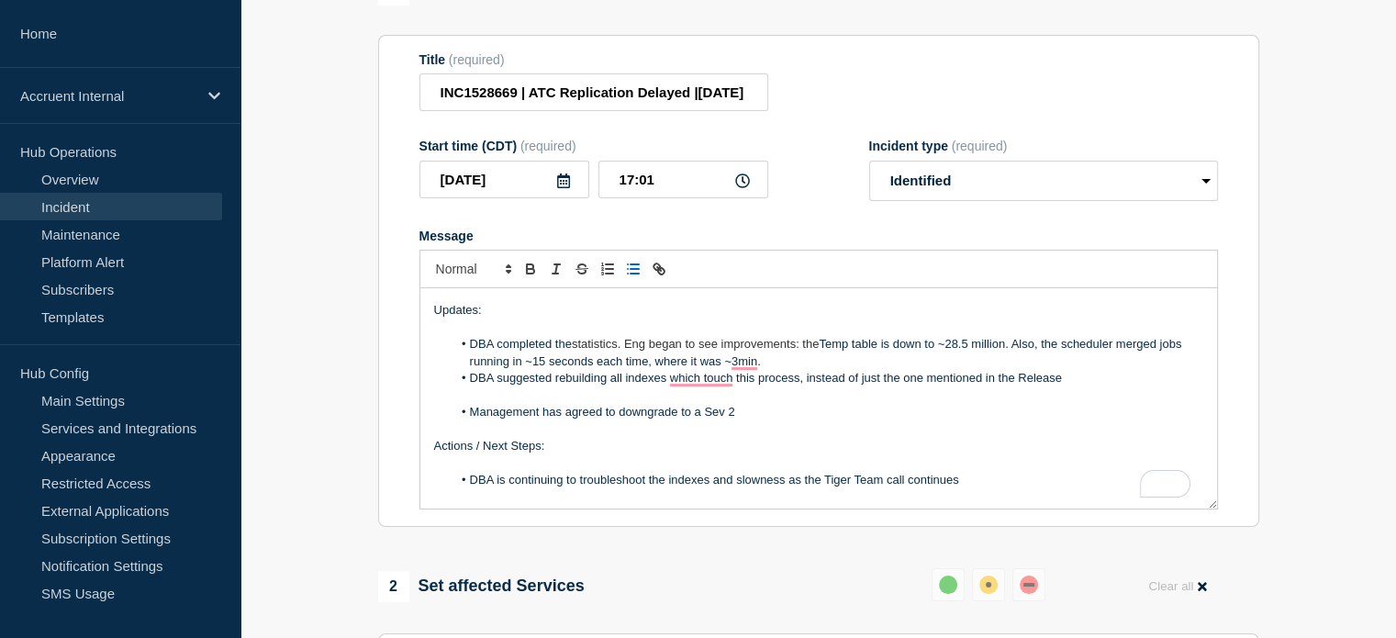
click at [802, 370] on li "DBA completed the statistics. Eng began to see improvements: the Temp table is …" at bounding box center [828, 353] width 752 height 34
click at [738, 370] on li "DBA completed the statistics. Eng began to see improvements: the Temp table is …" at bounding box center [828, 353] width 752 height 34
click at [743, 370] on li "DBA completed the statistics. Eng began to see improvements: the Temp table is …" at bounding box center [828, 353] width 752 height 34
click at [767, 370] on li "DBA completed the statistics. Eng began to see improvements: the Temp table is …" at bounding box center [828, 353] width 752 height 34
click at [778, 386] on li "DBA suggested rebuilding all indexes which touch this process, instead of just …" at bounding box center [828, 378] width 752 height 17
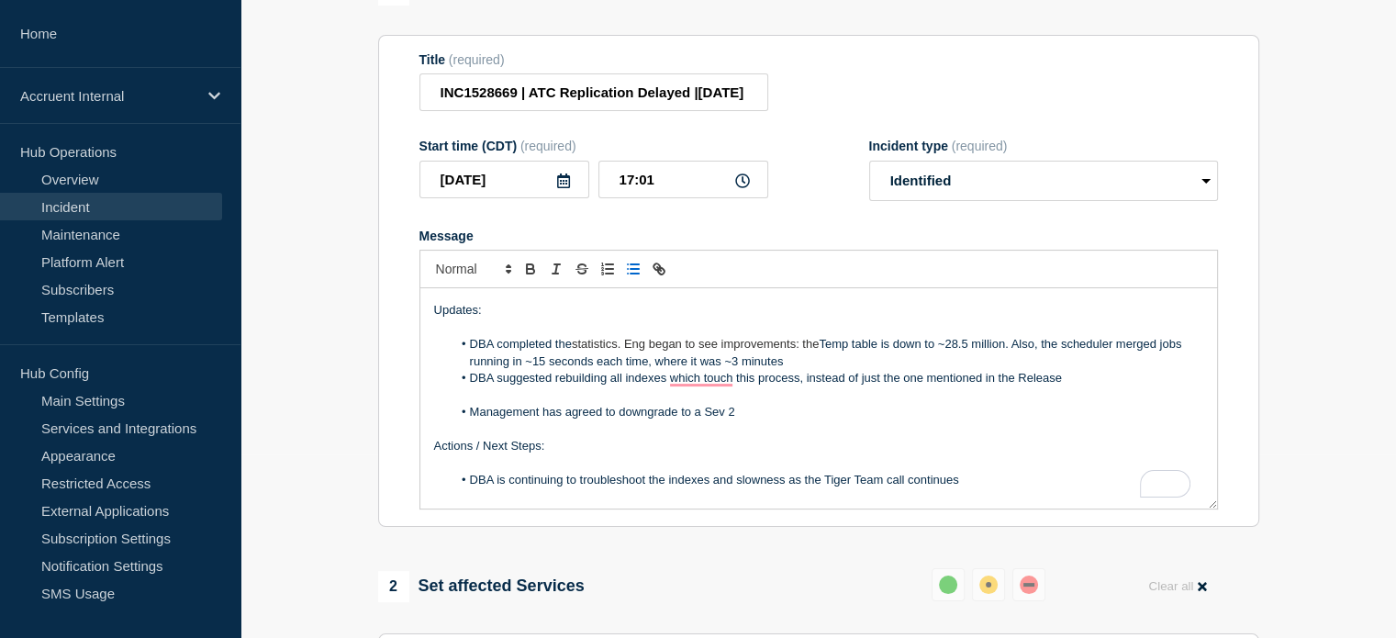
click at [783, 404] on p "To enrich screen reader interactions, please activate Accessibility in Grammarl…" at bounding box center [818, 395] width 769 height 17
click at [551, 386] on li "DBA suggested rebuilding all indexes which touch this process, instead of just …" at bounding box center [828, 378] width 752 height 17
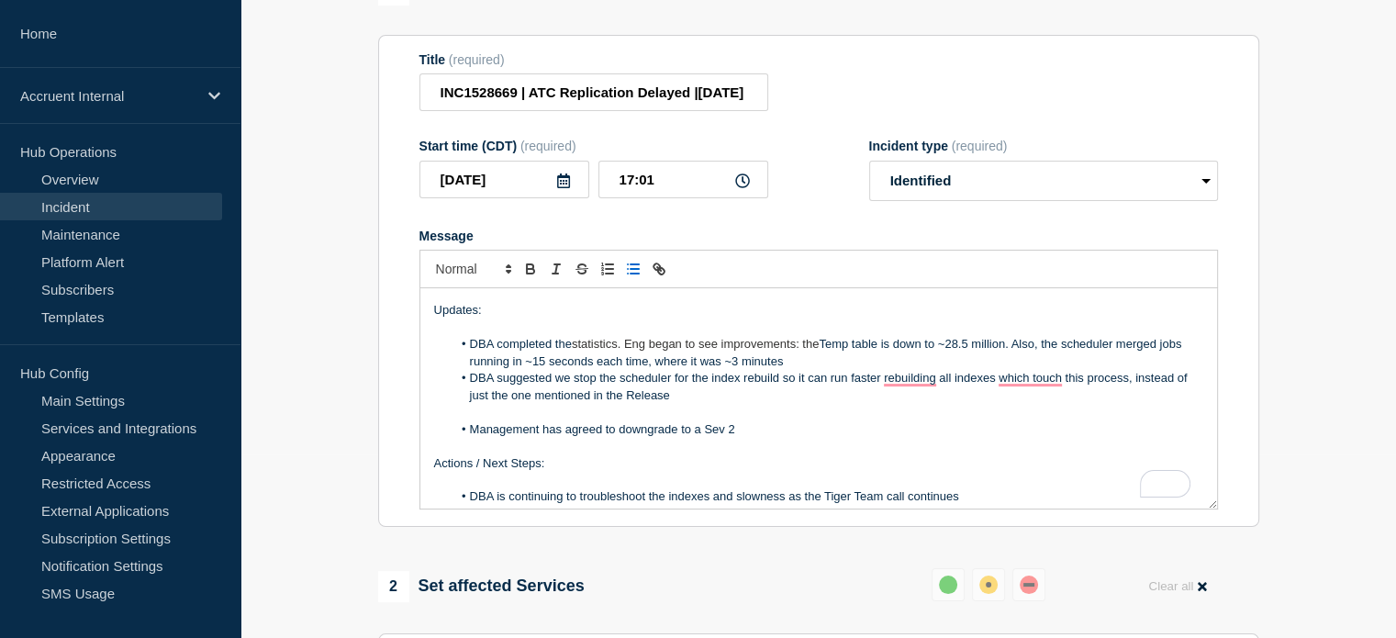
click at [573, 404] on li "DBA suggested we stop the scheduler for the index rebuild so it can run faster …" at bounding box center [828, 387] width 752 height 34
click at [875, 404] on li "DBA suggested to stop the scheduler for the index rebuild so it can run faster …" at bounding box center [828, 387] width 752 height 34
click at [998, 404] on li "DBA suggested to stop the scheduler for the index rebuild so it can run faster …" at bounding box center [828, 387] width 752 height 34
click at [957, 404] on li "DBA suggested to stop the scheduler for the index rebuild so it can run faster …" at bounding box center [828, 387] width 752 height 34
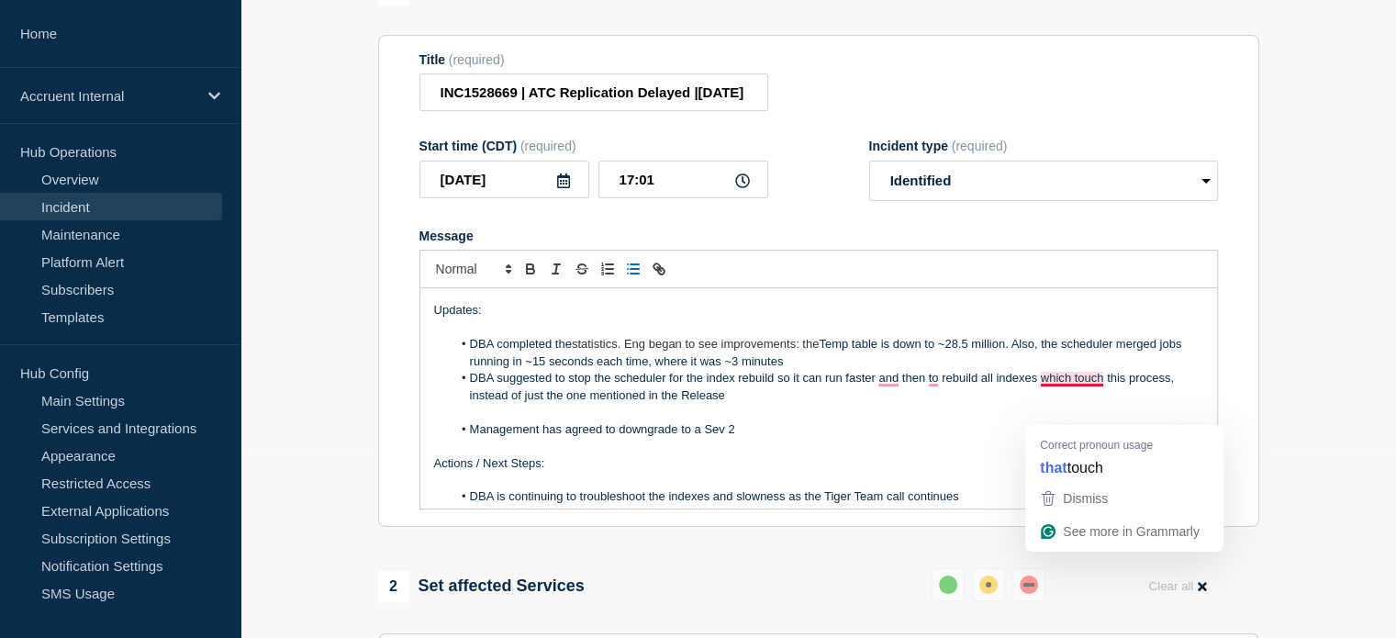
click at [1076, 404] on li "DBA suggested to stop the scheduler for the index rebuild so it can run faster …" at bounding box center [828, 387] width 752 height 34
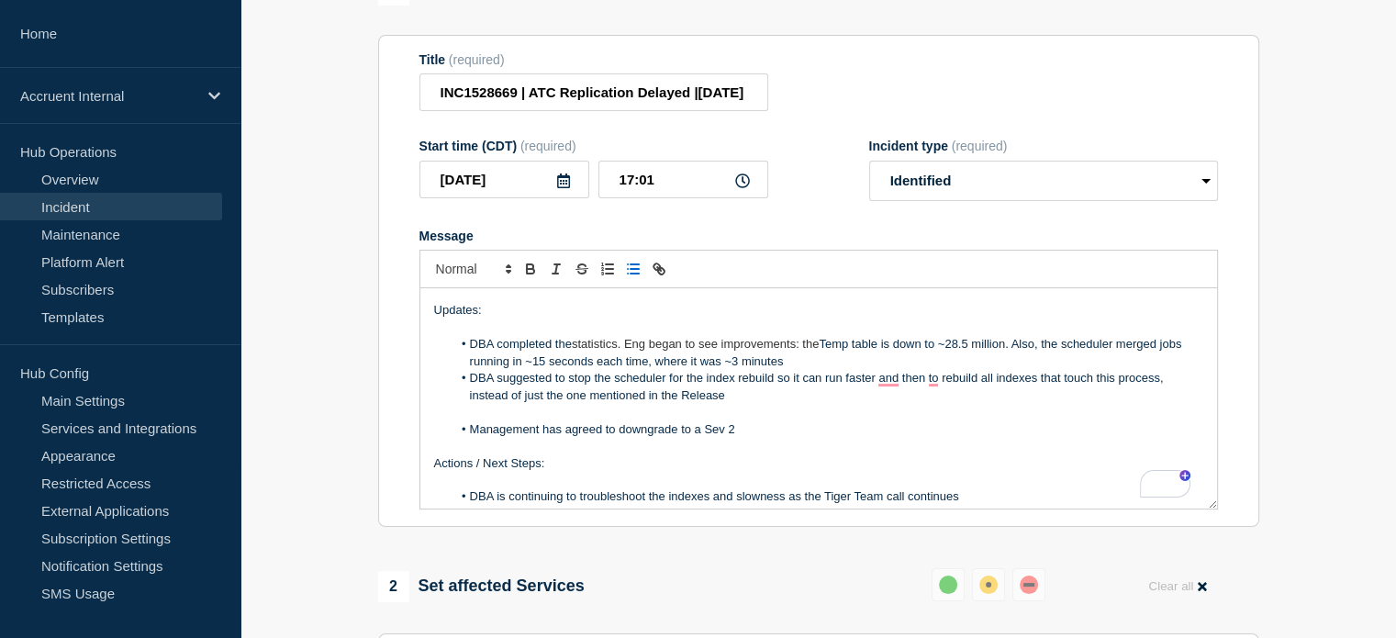
click at [943, 404] on li "DBA suggested to stop the scheduler for the index rebuild so it can run faster …" at bounding box center [828, 387] width 752 height 34
drag, startPoint x: 722, startPoint y: 439, endPoint x: 456, endPoint y: 437, distance: 266.1
click at [456, 404] on li "DBA suggested to stop the scheduler for the index rebuild so it can run faster …" at bounding box center [828, 387] width 752 height 34
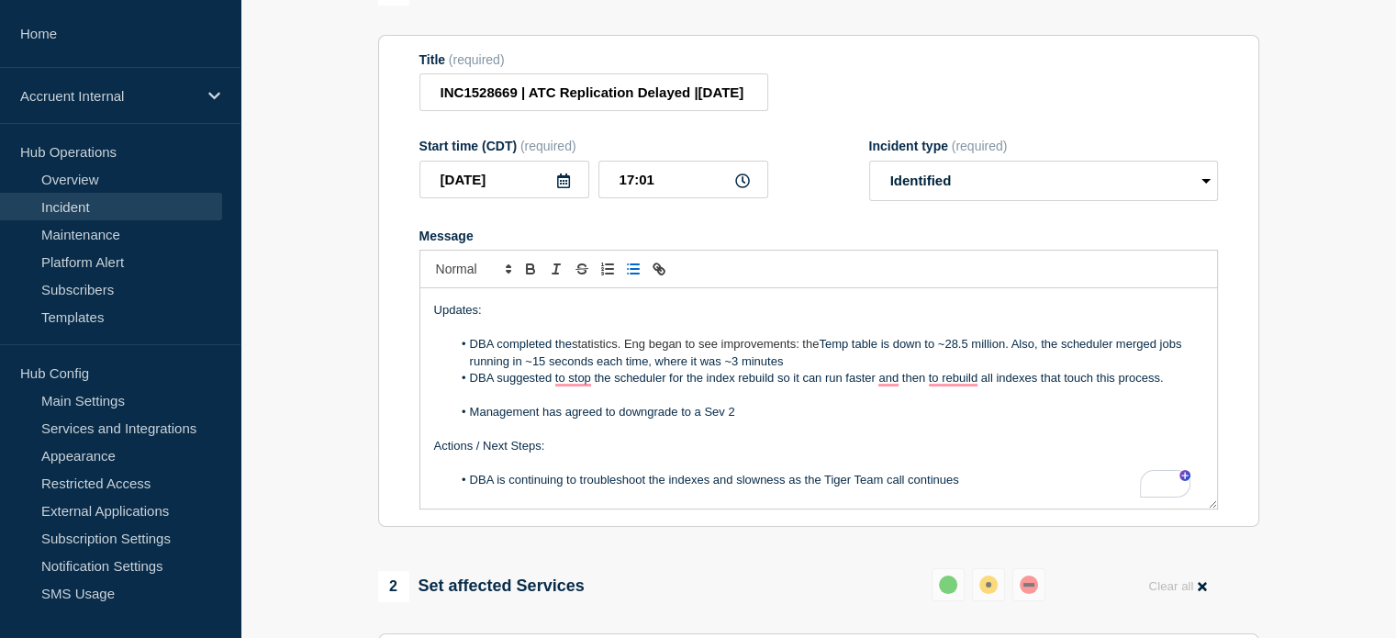
click at [921, 404] on p "To enrich screen reader interactions, please activate Accessibility in Grammarl…" at bounding box center [818, 395] width 769 height 17
click at [588, 386] on li "DBA suggested to stop the scheduler for the index rebuild so it can run faster …" at bounding box center [828, 378] width 752 height 17
click at [954, 386] on li "DBA suggested stopping the scheduler for the index rebuild so it can run faster…" at bounding box center [828, 378] width 752 height 17
click at [972, 386] on li "DBA suggested stopping the scheduler for the index rebuild so it can run faster…" at bounding box center [828, 378] width 752 height 17
drag, startPoint x: 771, startPoint y: 451, endPoint x: 470, endPoint y: 451, distance: 301.0
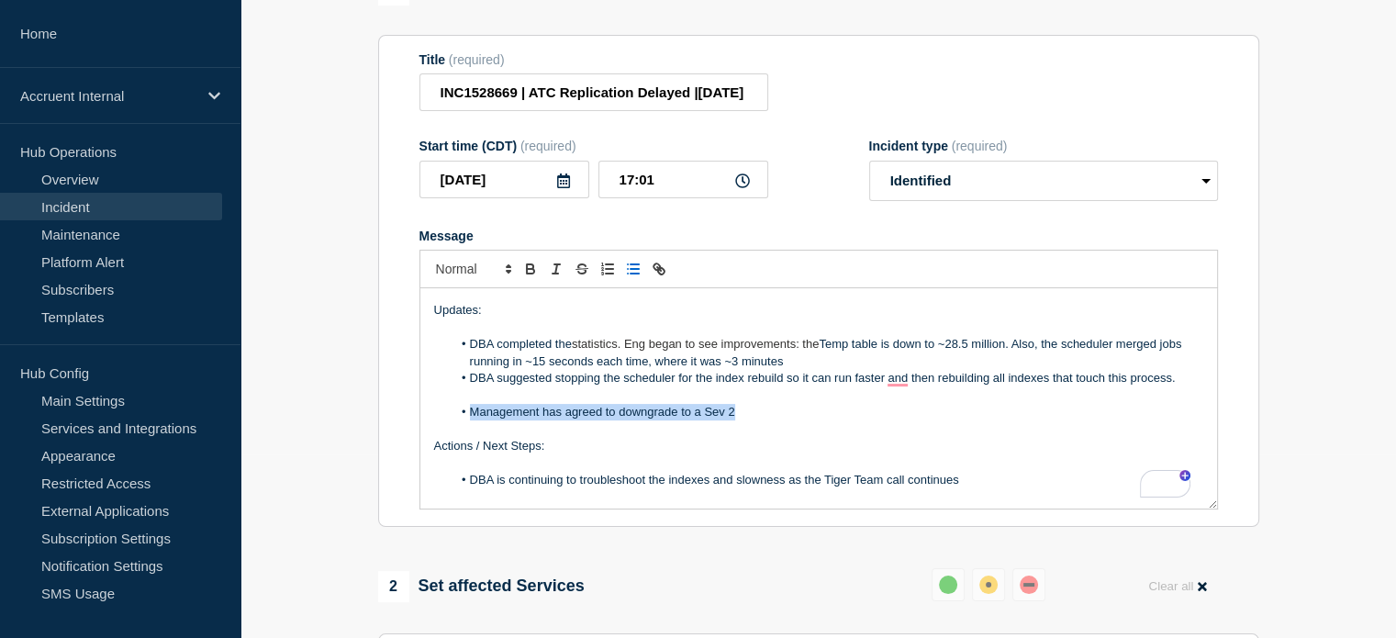
click at [470, 420] on li "Management has agreed to downgrade to a Sev 2" at bounding box center [828, 412] width 752 height 17
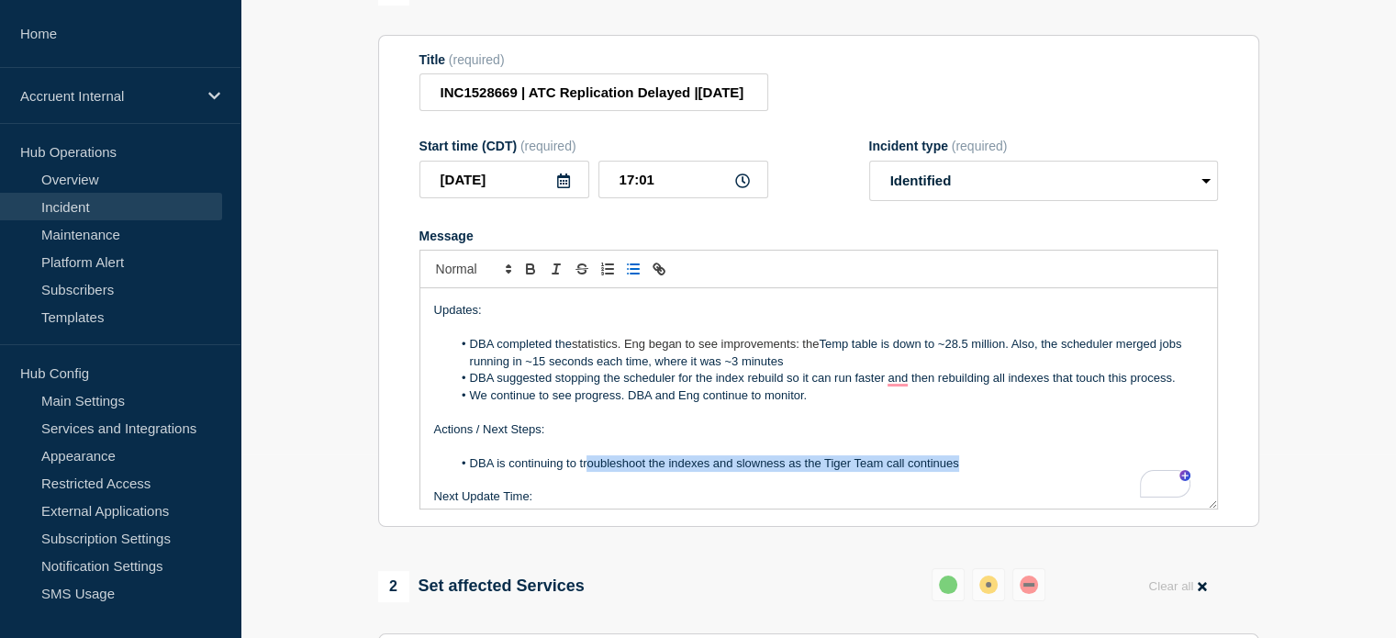
drag, startPoint x: 971, startPoint y: 498, endPoint x: 587, endPoint y: 500, distance: 383.6
click at [587, 472] on li "DBA is continuing to troubleshoot the indexes and slowness as the Tiger Team ca…" at bounding box center [828, 463] width 752 height 17
click at [643, 472] on li "DBA is continuing to troubleshoot the indexes and slowness as the Tiger Team ca…" at bounding box center [828, 463] width 752 height 17
click at [496, 472] on li "DBA is continuing to troubleshoot the indexes and slowness as the Tiger Team ca…" at bounding box center [828, 463] width 752 height 17
drag, startPoint x: 627, startPoint y: 498, endPoint x: 764, endPoint y: 496, distance: 136.8
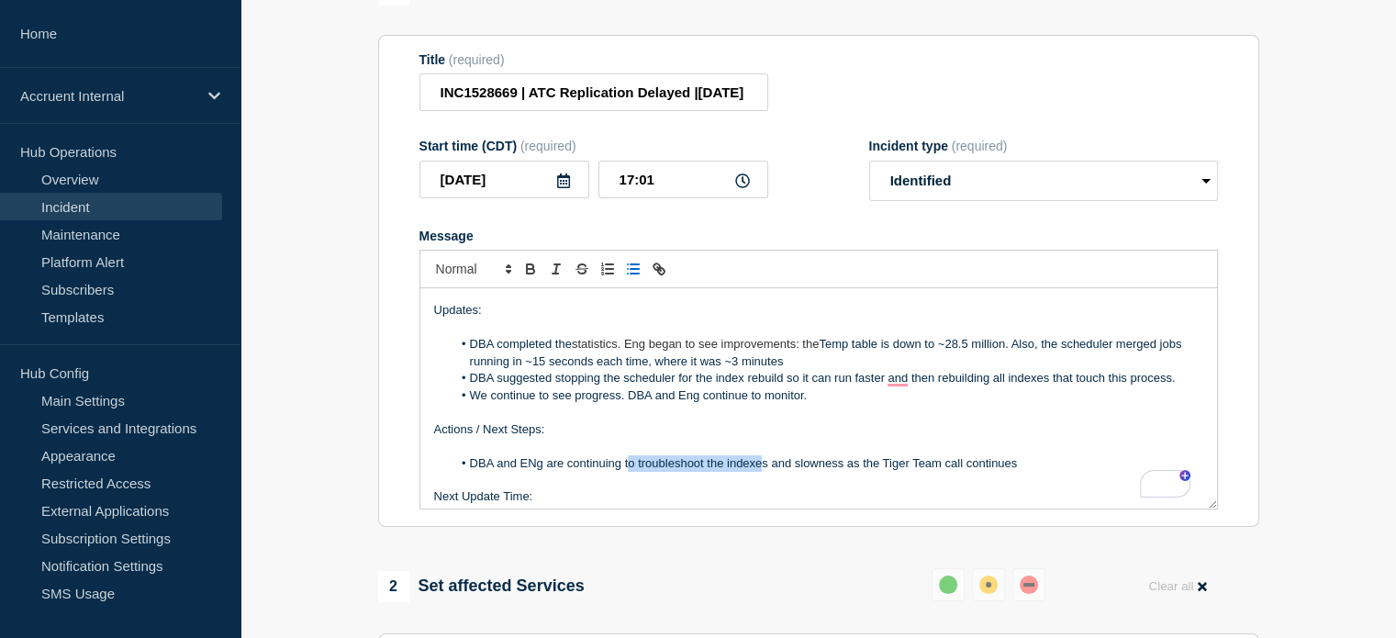
click at [764, 472] on li "DBA and ENg are continuing to troubleshoot the indexes and slowness as the Tige…" at bounding box center [828, 463] width 752 height 17
drag, startPoint x: 688, startPoint y: 498, endPoint x: 751, endPoint y: 504, distance: 62.6
click at [751, 472] on li "DBA and ENg are continuing monitoring and slowness as the Tiger Team call conti…" at bounding box center [828, 463] width 752 height 17
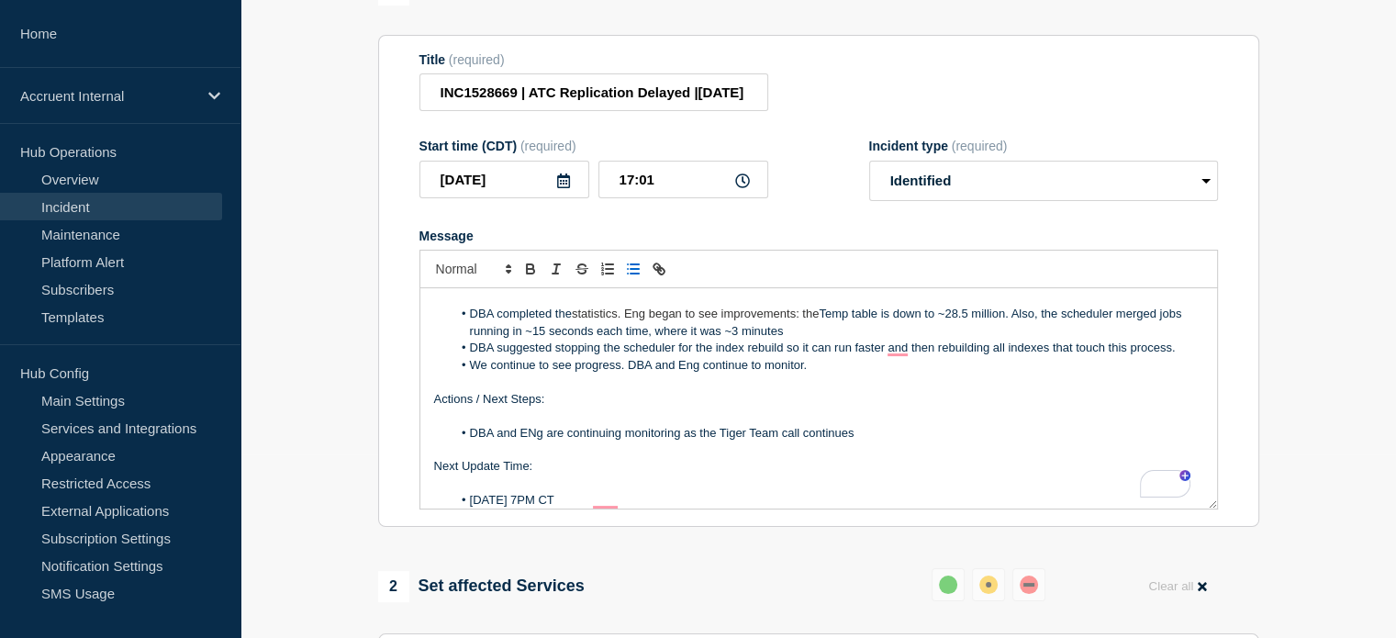
scroll to position [123, 0]
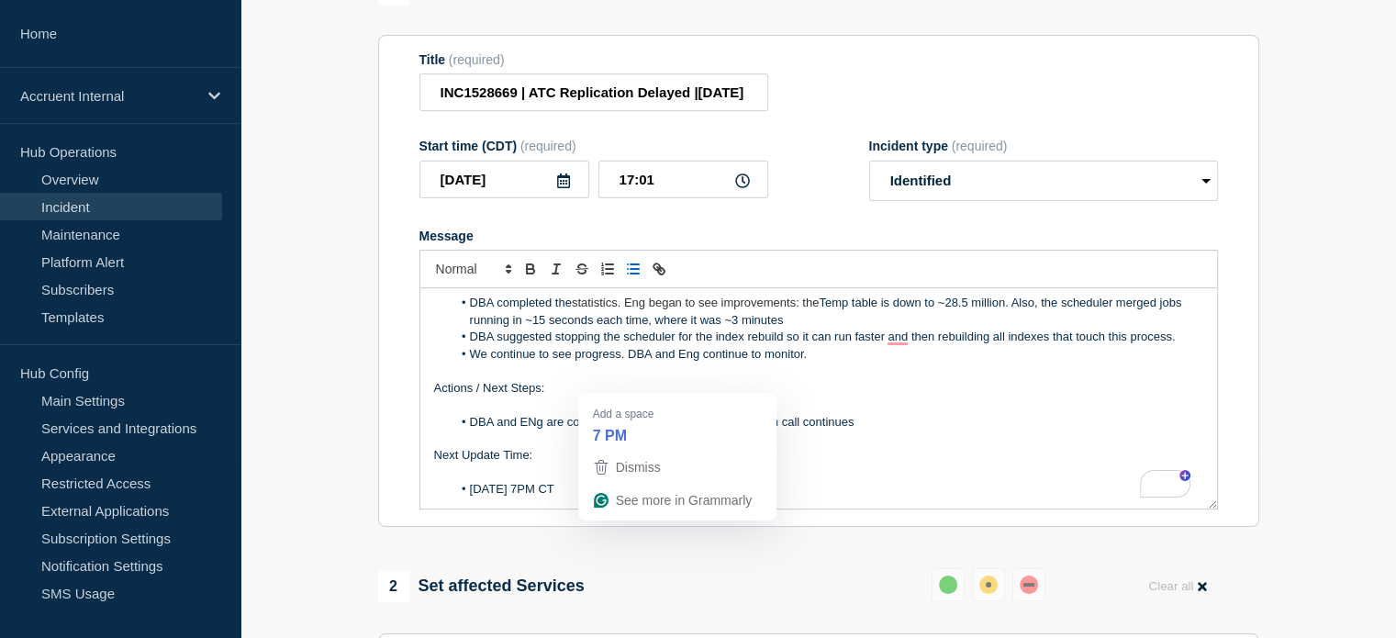
click at [593, 497] on li "[DATE] 7PM CT" at bounding box center [828, 489] width 752 height 17
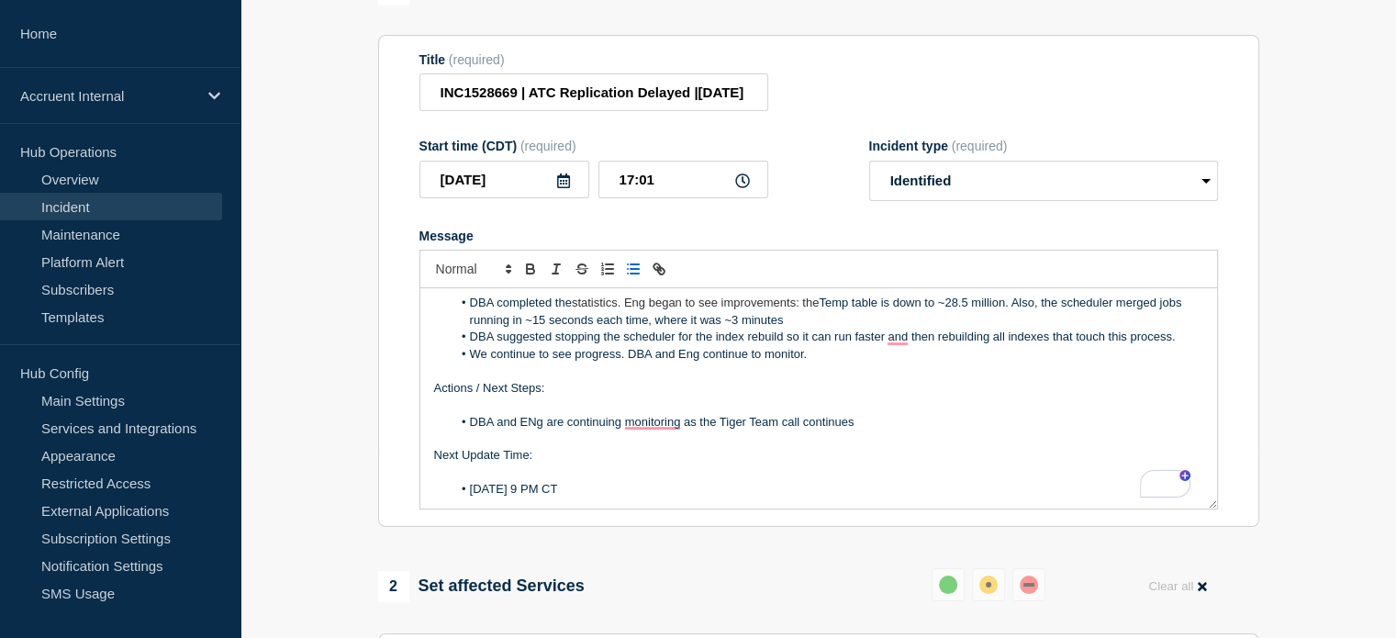
click at [913, 430] on li "DBA and ENg are continuing monitoring as the Tiger Team call continues" at bounding box center [828, 422] width 752 height 17
click at [662, 430] on li "DBA and ENg are continuing monitoring as the Tiger Team call continues" at bounding box center [828, 422] width 752 height 17
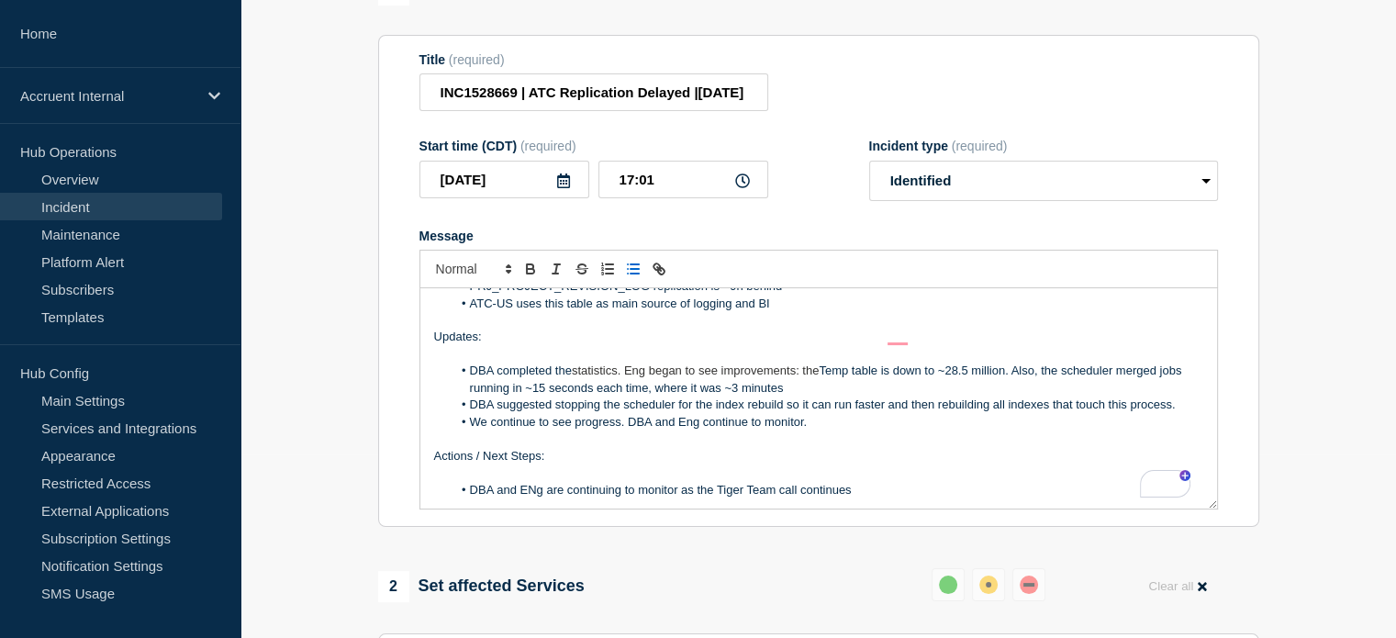
scroll to position [31, 0]
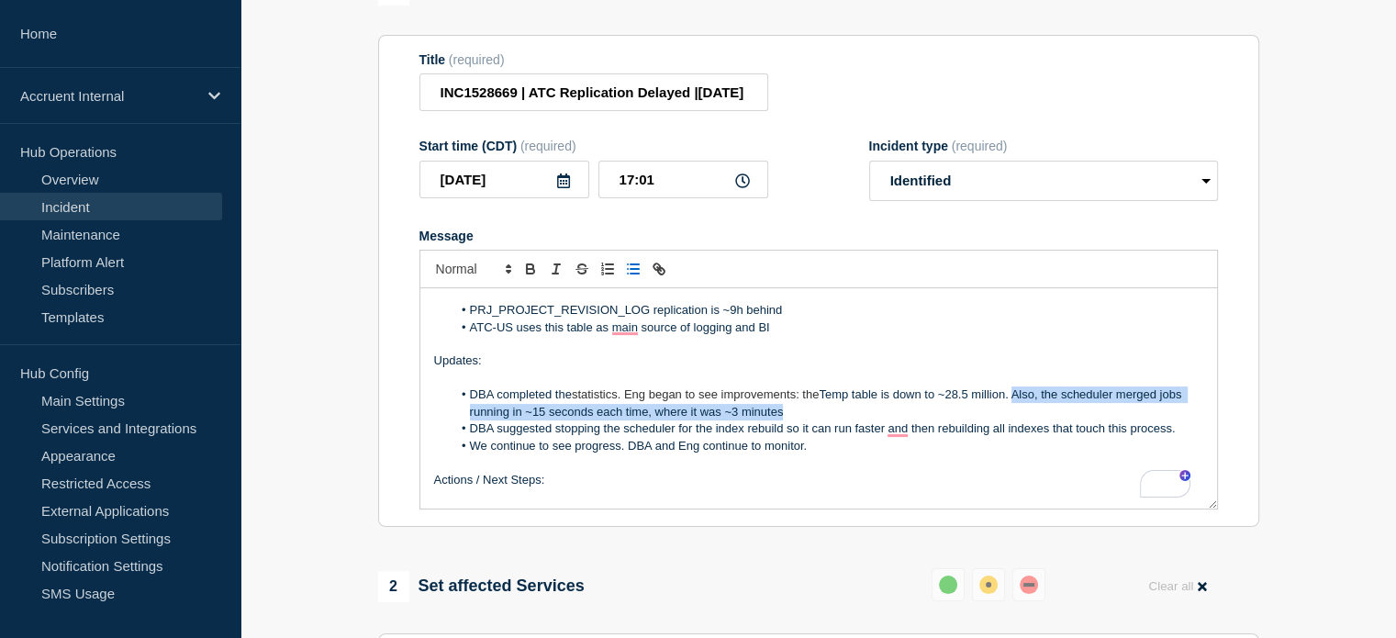
drag, startPoint x: 1029, startPoint y: 448, endPoint x: 1016, endPoint y: 432, distance: 20.2
click at [1016, 420] on li "DBA completed the statistics. Eng began to see improvements: the Temp table is …" at bounding box center [828, 403] width 752 height 34
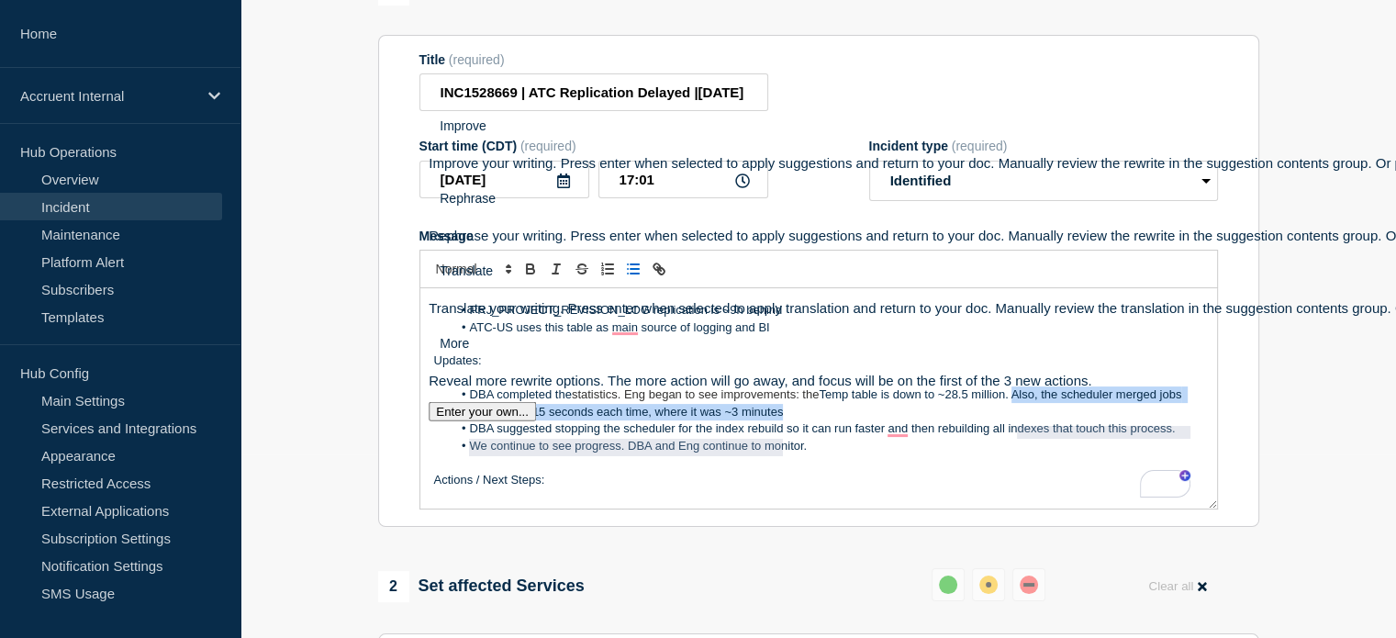
click at [409, 325] on button "See rewrite suggestions" at bounding box center [402, 310] width 15 height 30
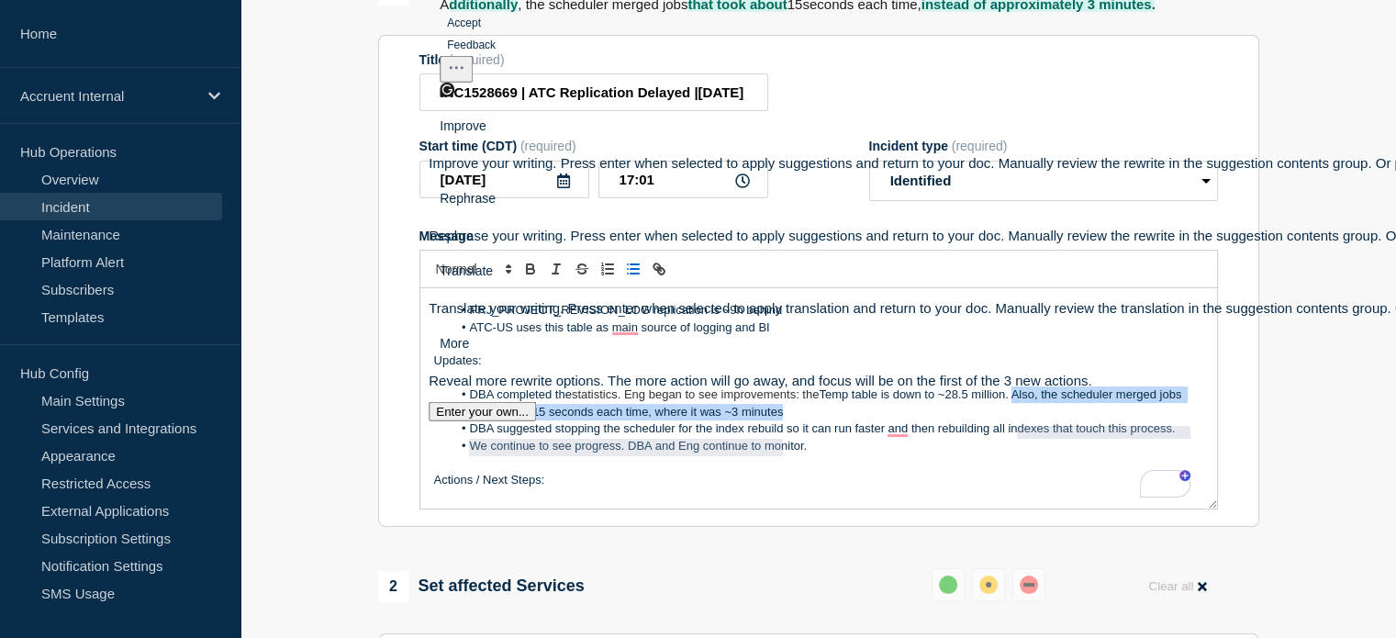
click at [488, 34] on button "Accept" at bounding box center [464, 23] width 49 height 22
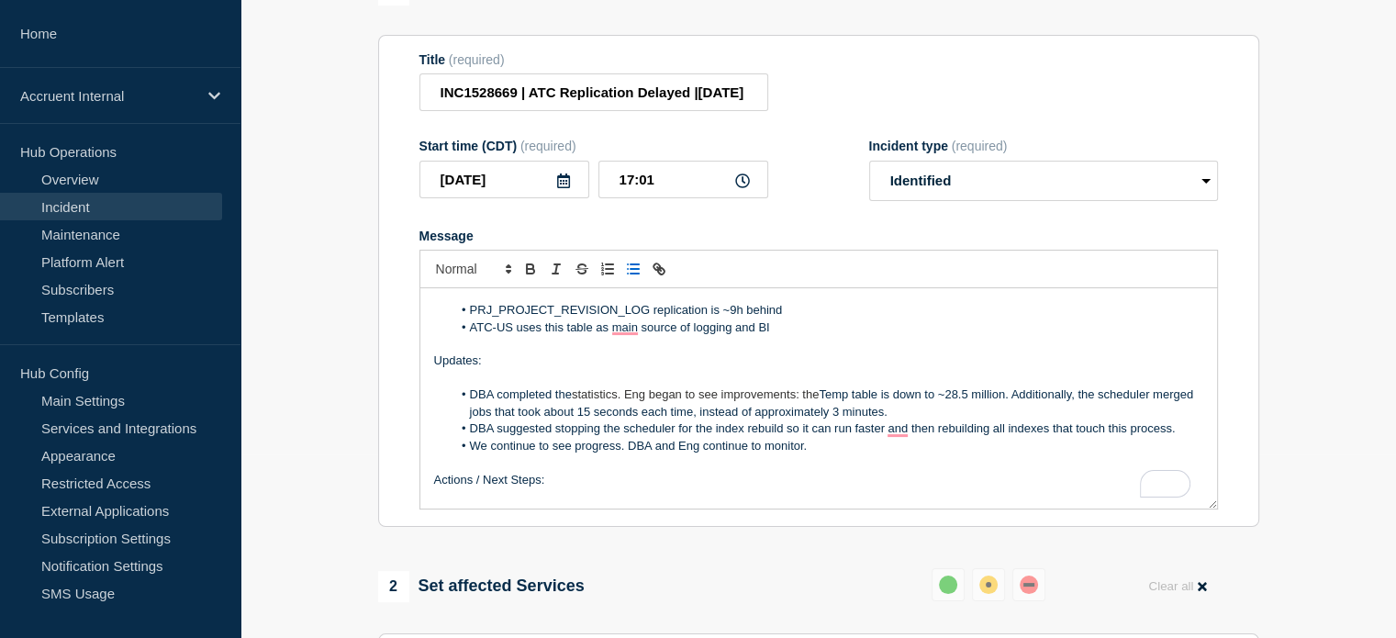
click at [828, 454] on li "We continue to see progress. DBA and Eng continue to monitor." at bounding box center [828, 446] width 752 height 17
click at [570, 420] on li "DBA completed the statistics. Eng began to see improvements: the Temp table is …" at bounding box center [828, 403] width 752 height 34
drag, startPoint x: 619, startPoint y: 451, endPoint x: 595, endPoint y: 454, distance: 24.1
click at [595, 420] on li "DBA completed the statistics. Eng began to see improvements: the Temp table is …" at bounding box center [828, 403] width 752 height 34
click at [575, 420] on li "DBA completed the statistics. Eng began to see improvements: the Temp table is …" at bounding box center [828, 403] width 752 height 34
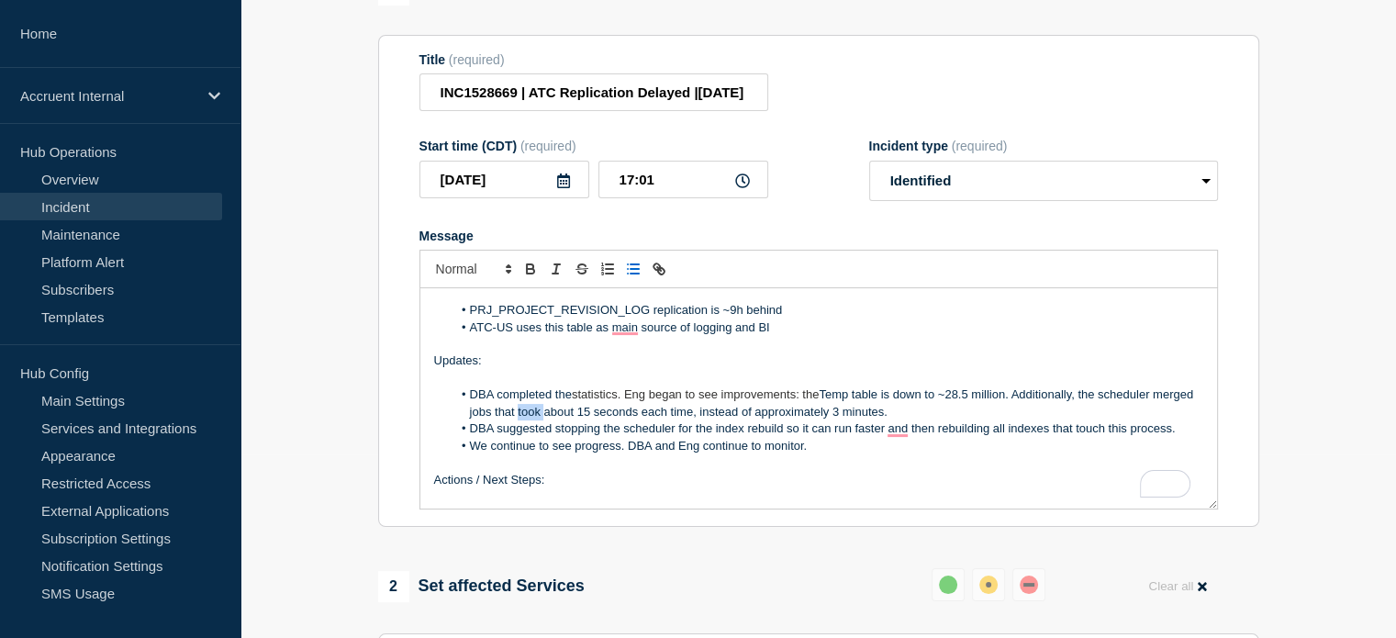
click at [575, 420] on li "DBA completed the statistics. Eng began to see improvements: the Temp table is …" at bounding box center [828, 403] width 752 height 34
click at [731, 420] on li "DBA completed the statistics. Eng began to see improvements: the Temp table is …" at bounding box center [828, 403] width 752 height 34
click at [509, 420] on li "DBA completed the statistics. Eng began to see improvements: the Temp table is …" at bounding box center [828, 403] width 752 height 34
drag, startPoint x: 720, startPoint y: 447, endPoint x: 672, endPoint y: 447, distance: 47.7
click at [672, 420] on li "DBA completed the statistics. Eng began to see improvements: the Temp table is …" at bounding box center [828, 403] width 752 height 34
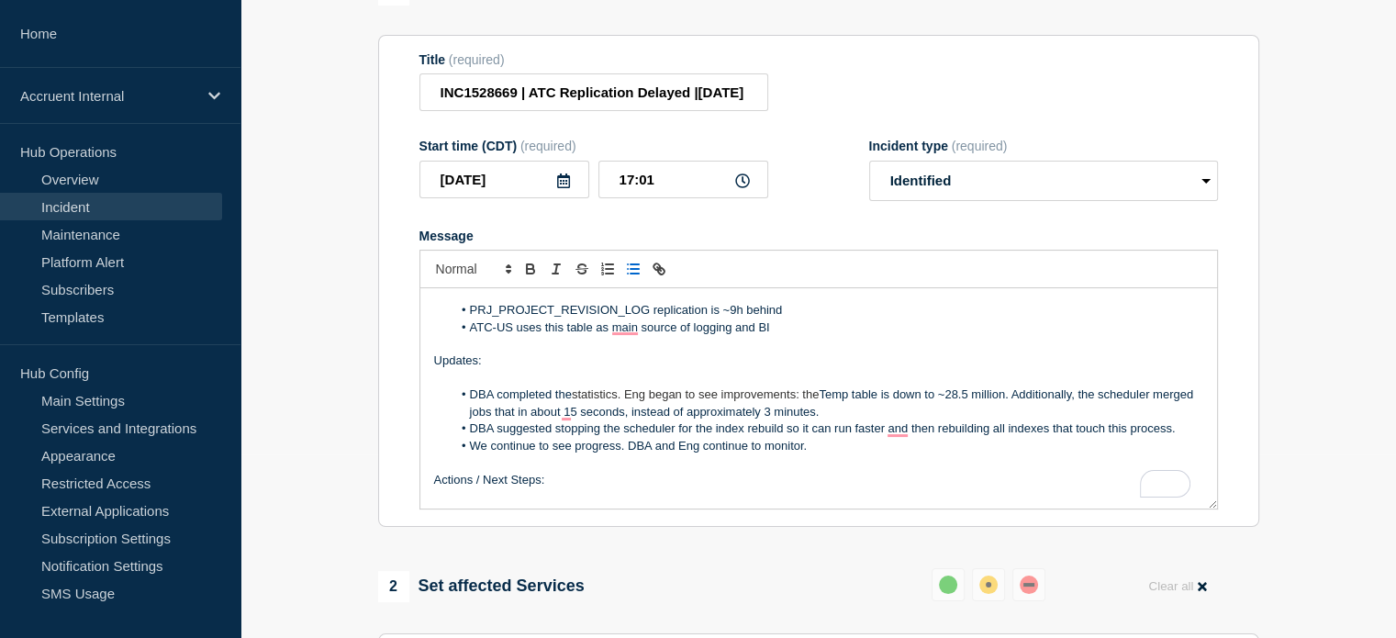
click at [870, 454] on li "We continue to see progress. DBA and Eng continue to monitor." at bounding box center [828, 446] width 752 height 17
click at [798, 454] on li "We continue to see progress. DBA and Eng continue to monitor." at bounding box center [828, 446] width 752 height 17
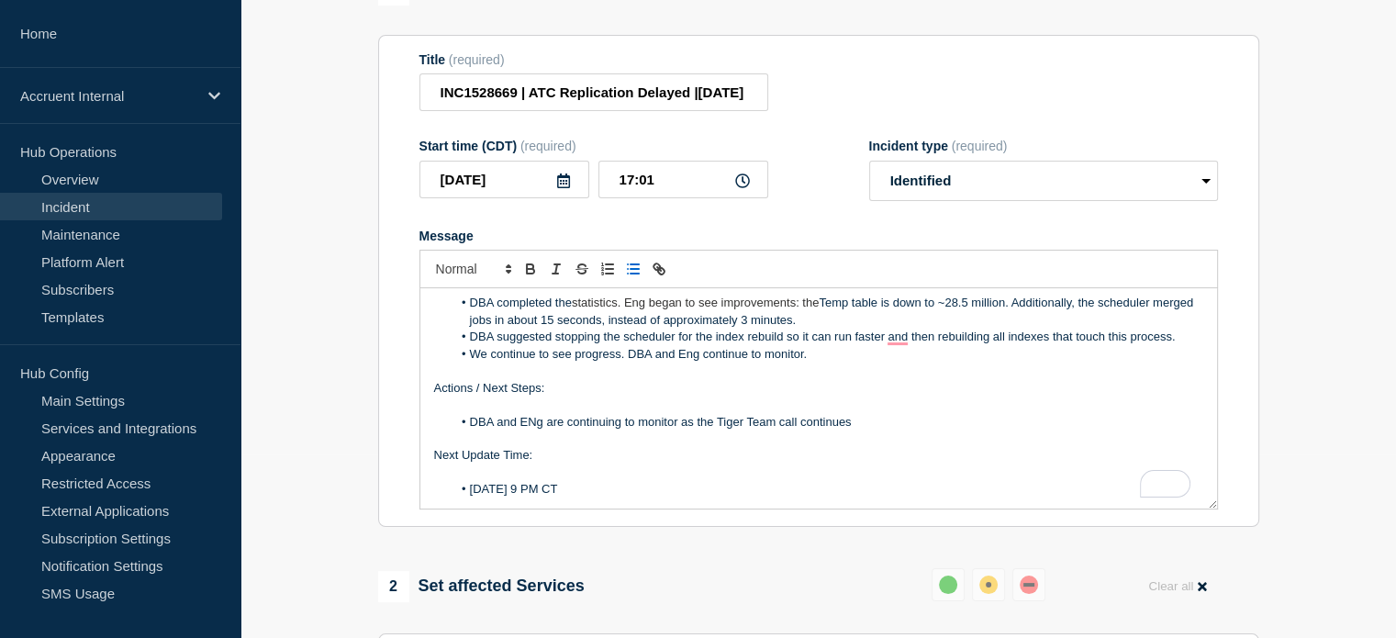
scroll to position [123, 0]
drag, startPoint x: 630, startPoint y: 392, endPoint x: 808, endPoint y: 389, distance: 178.1
click at [808, 363] on li "We continue to see progress. DBA and Eng continue to monitor." at bounding box center [828, 354] width 752 height 17
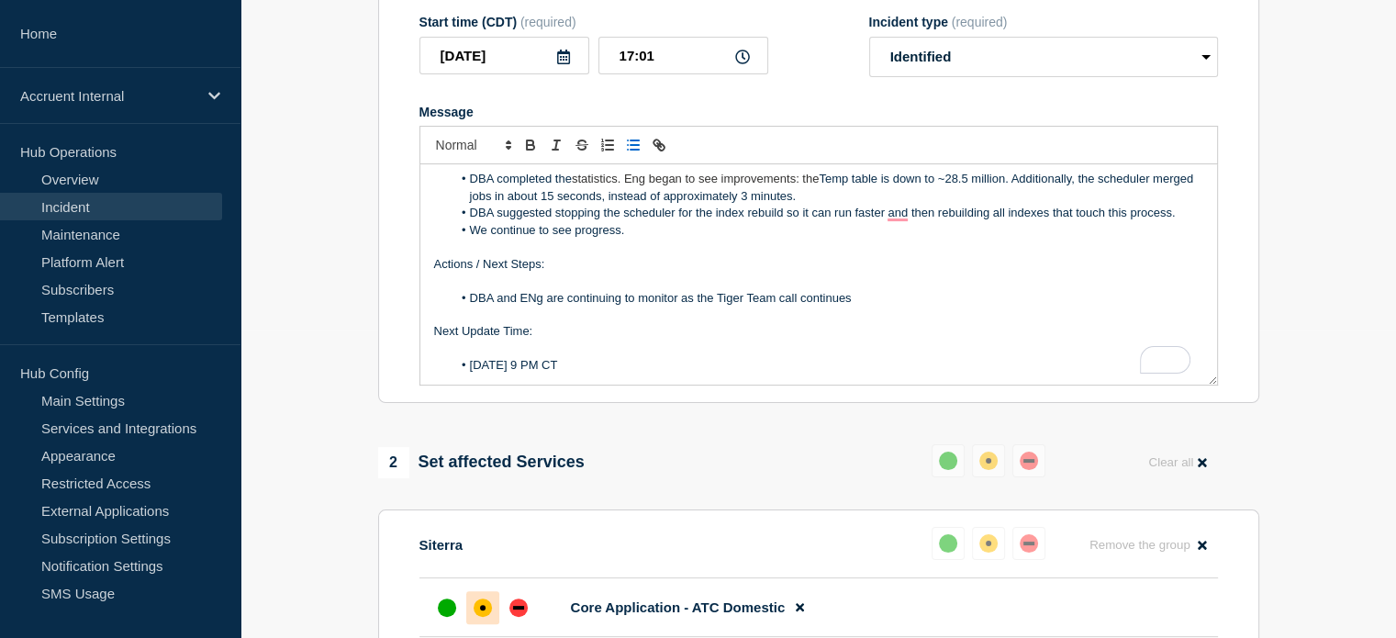
scroll to position [275, 0]
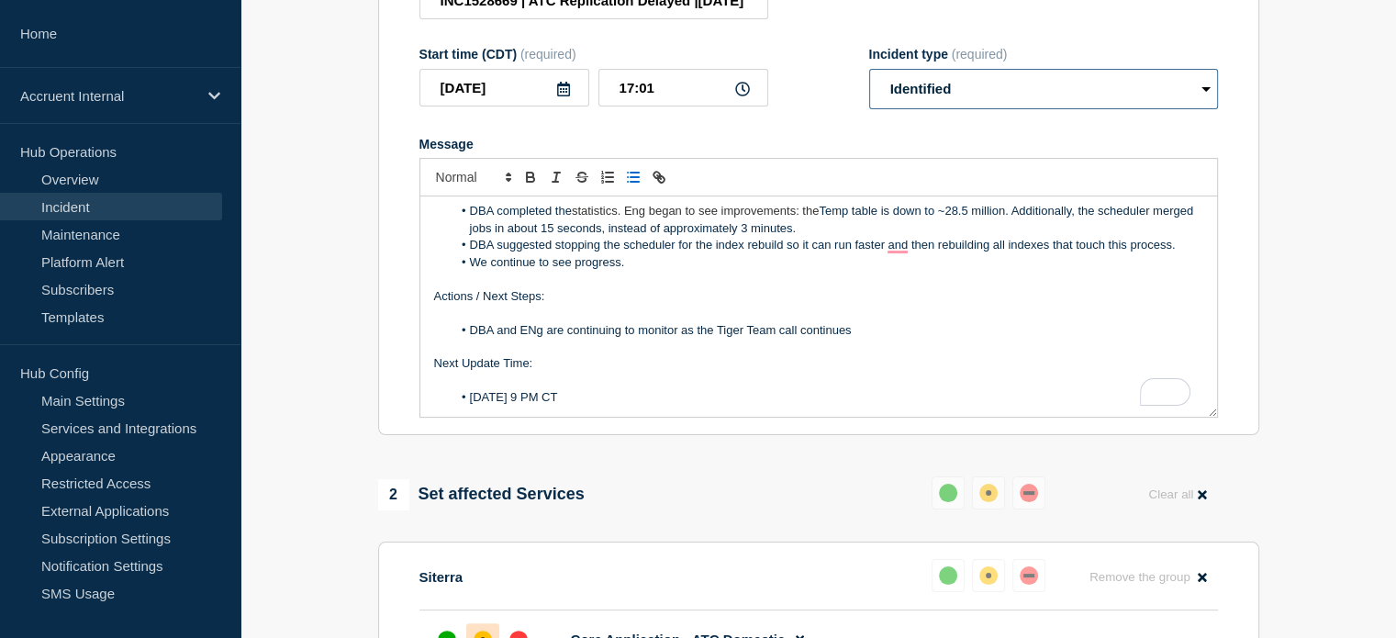
click at [999, 109] on select "Select option Investigating Identified Monitoring Resolved" at bounding box center [1043, 89] width 349 height 40
select select "monitoring"
click at [869, 106] on select "Select option Investigating Identified Monitoring Resolved" at bounding box center [1043, 89] width 349 height 40
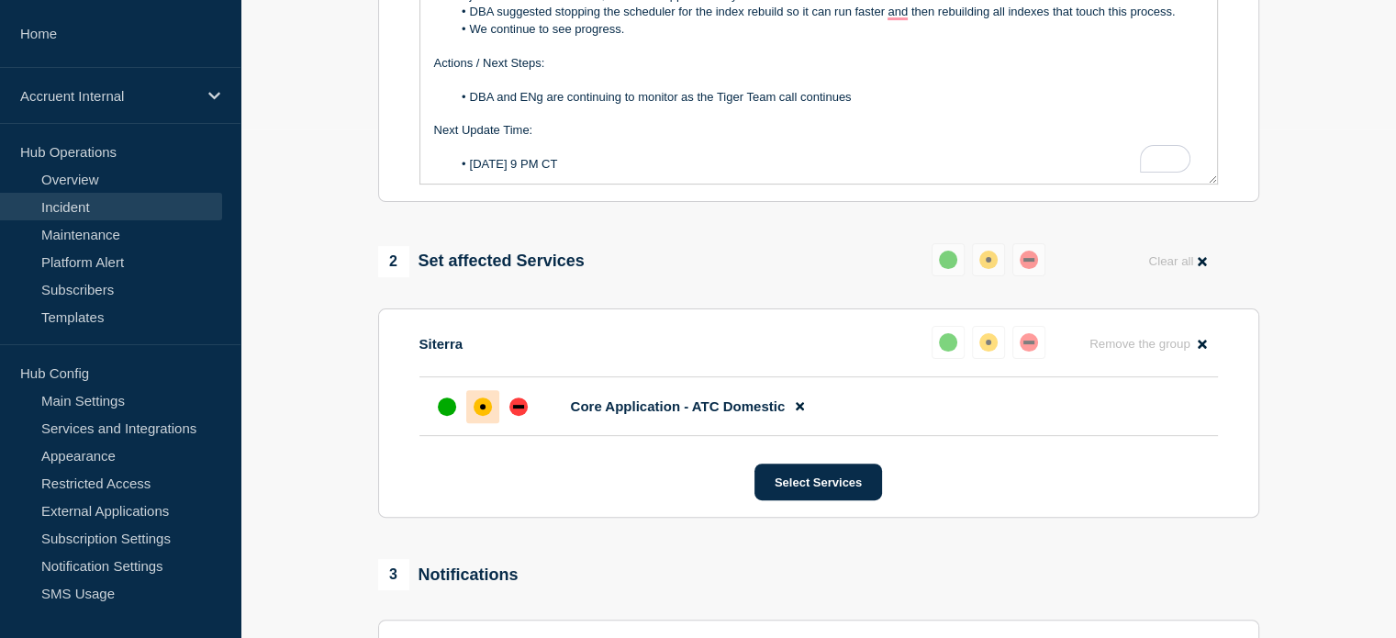
scroll to position [733, 0]
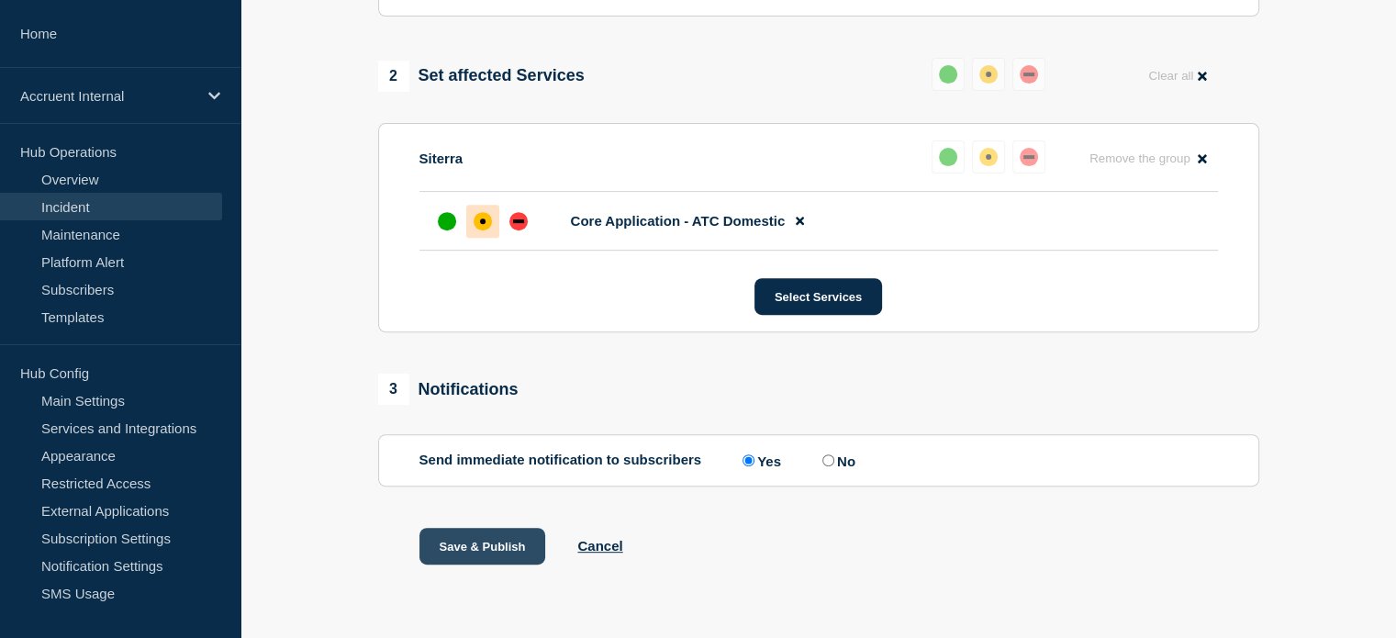
click at [459, 538] on button "Save & Publish" at bounding box center [482, 546] width 127 height 37
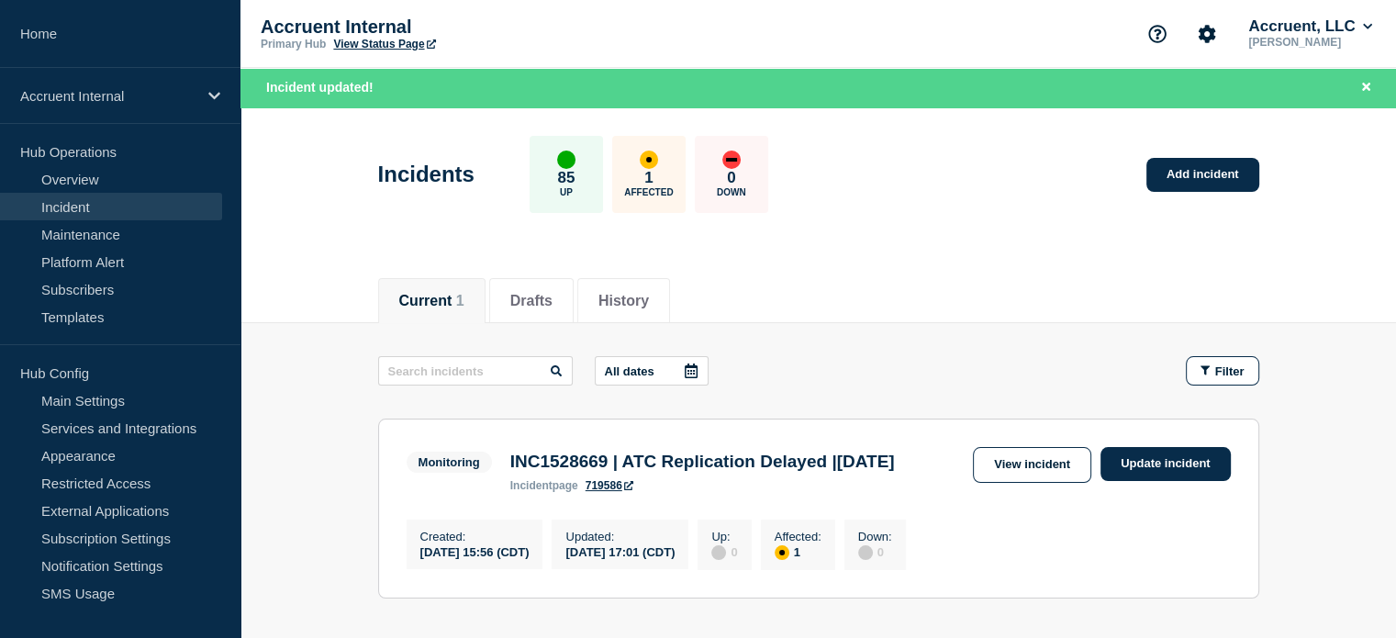
click at [888, 285] on div "Current 1 Drafts History" at bounding box center [818, 291] width 881 height 62
